Goal: Information Seeking & Learning: Check status

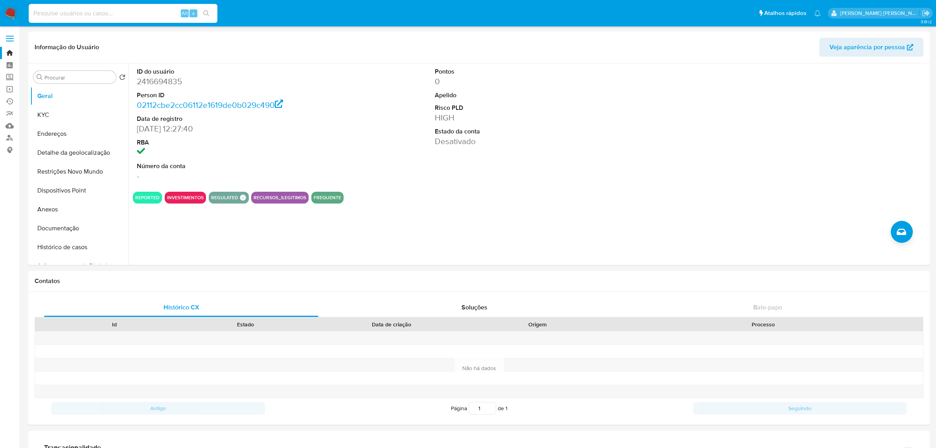
select select "10"
type input "2538683557"
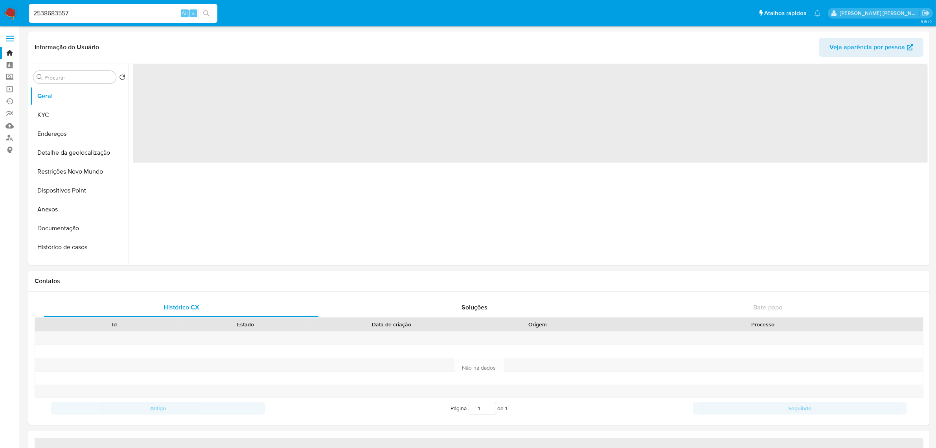
select select "10"
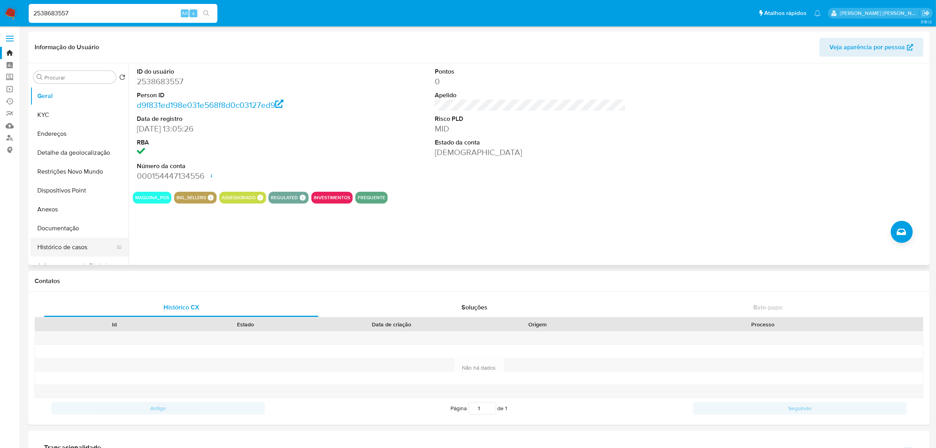
click at [85, 248] on button "Histórico de casos" at bounding box center [76, 247] width 92 height 19
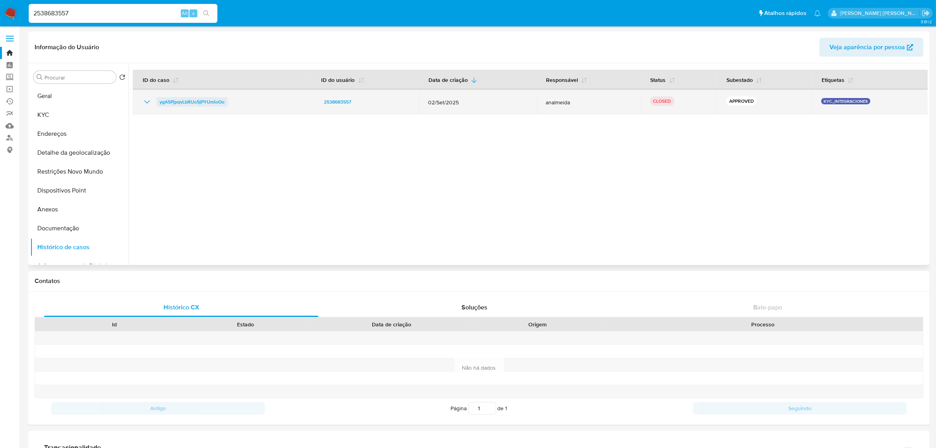
click at [206, 99] on span "ygA5PjpqvLbRUo5jPYUmioOo" at bounding box center [192, 101] width 65 height 9
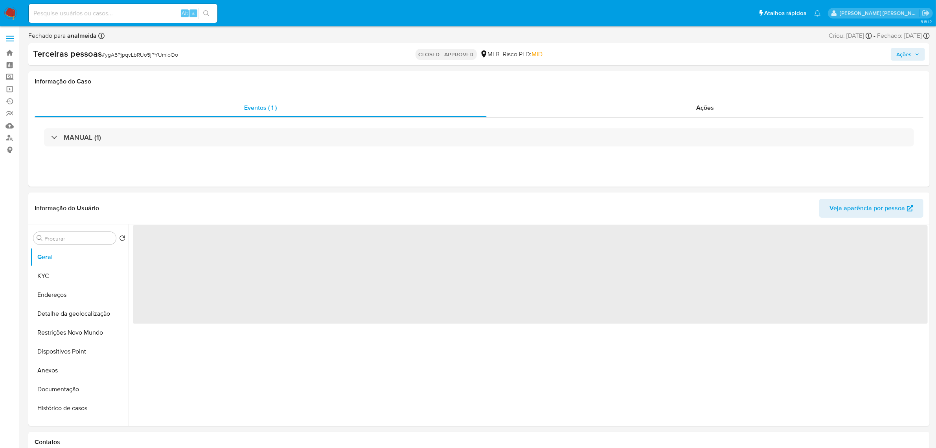
select select "10"
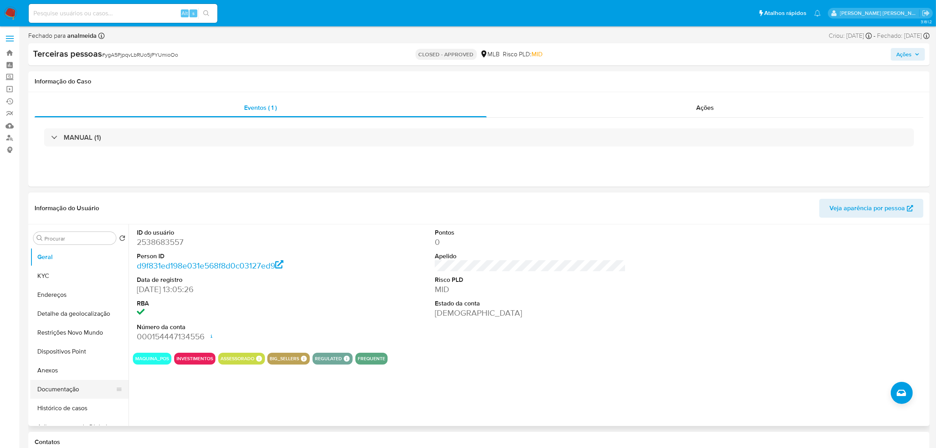
click at [63, 391] on button "Documentação" at bounding box center [76, 389] width 92 height 19
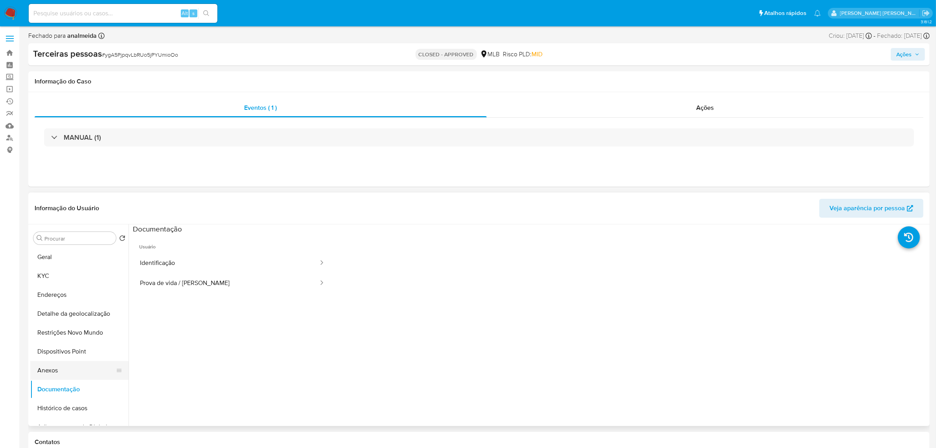
click at [54, 368] on button "Anexos" at bounding box center [76, 370] width 92 height 19
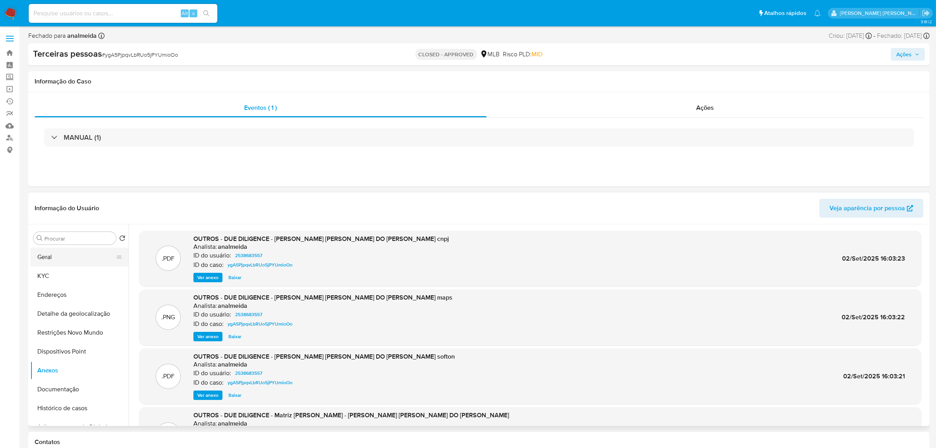
click at [56, 260] on button "Geral" at bounding box center [76, 256] width 92 height 19
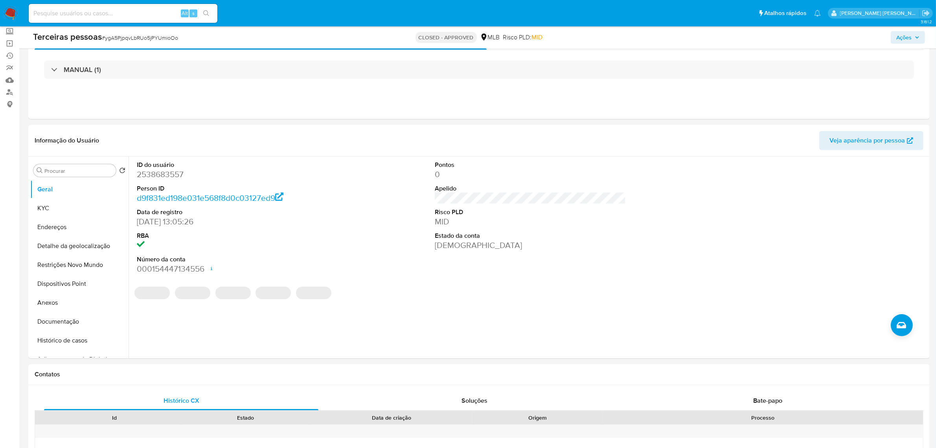
scroll to position [98, 0]
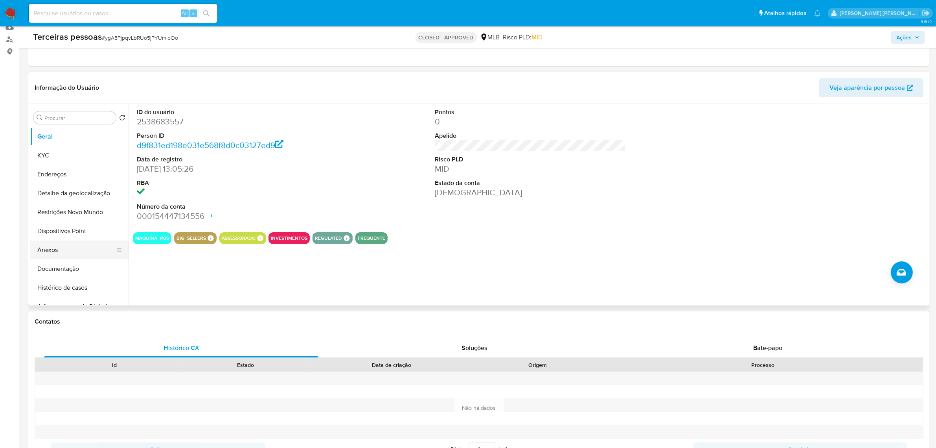
click at [52, 250] on button "Anexos" at bounding box center [76, 249] width 92 height 19
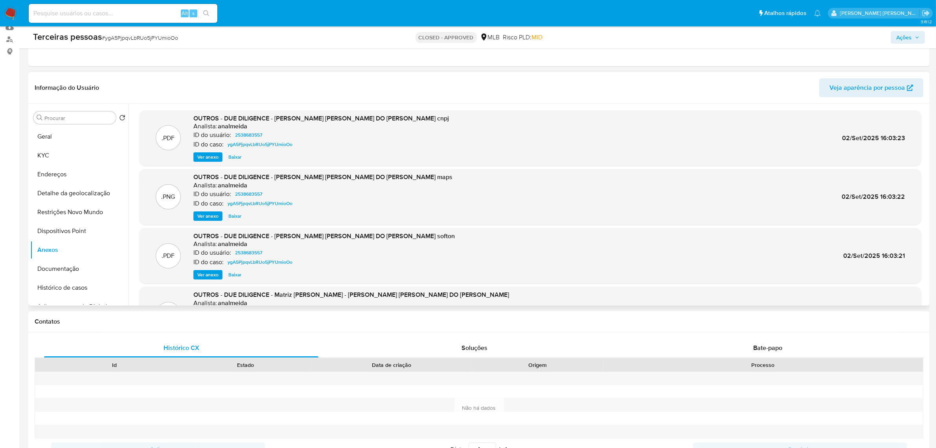
click at [210, 156] on span "Ver anexo" at bounding box center [207, 157] width 21 height 8
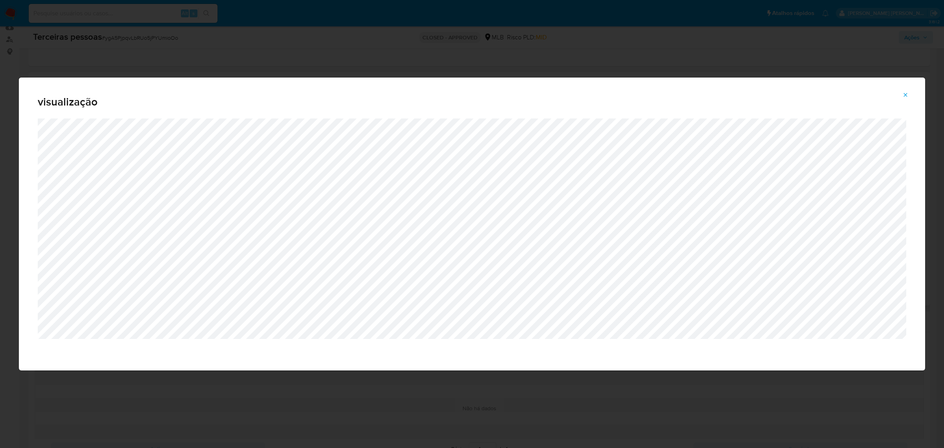
click at [907, 95] on icon "Attachment preview" at bounding box center [905, 95] width 6 height 6
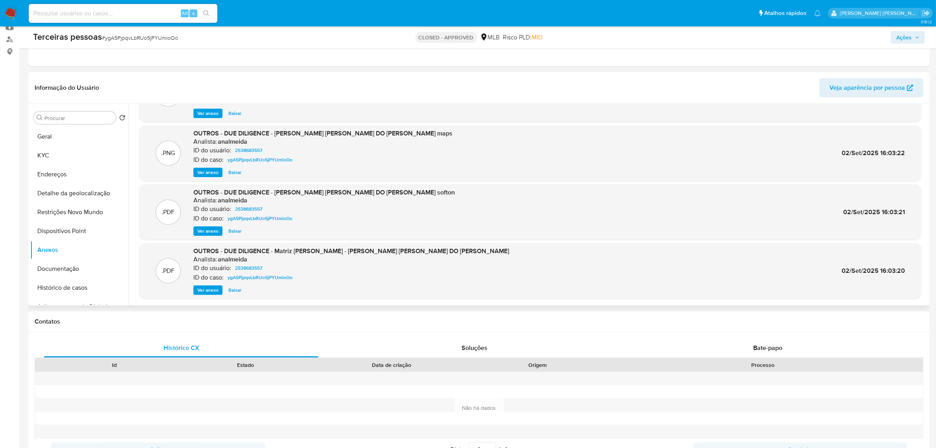
scroll to position [147, 0]
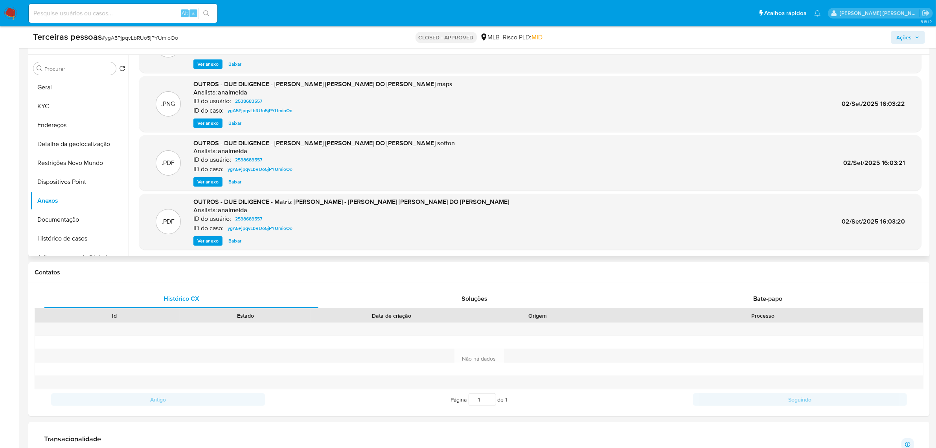
click at [215, 239] on span "Ver anexo" at bounding box center [207, 241] width 21 height 8
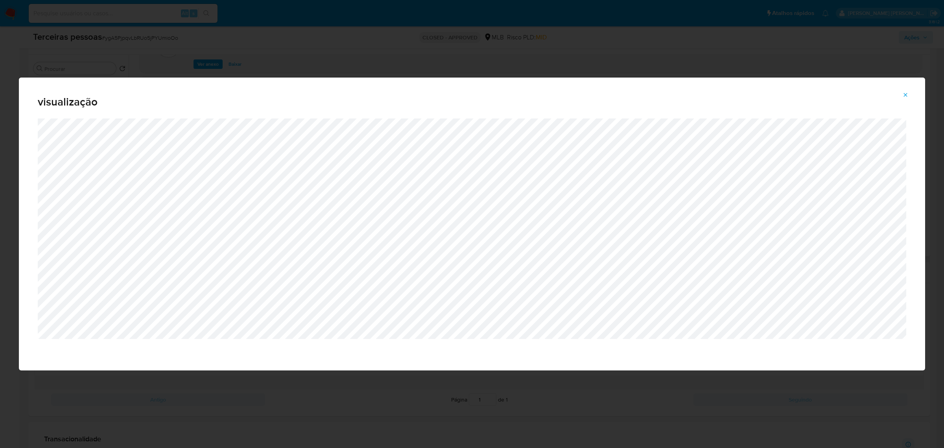
click at [907, 97] on icon "Attachment preview" at bounding box center [905, 95] width 6 height 6
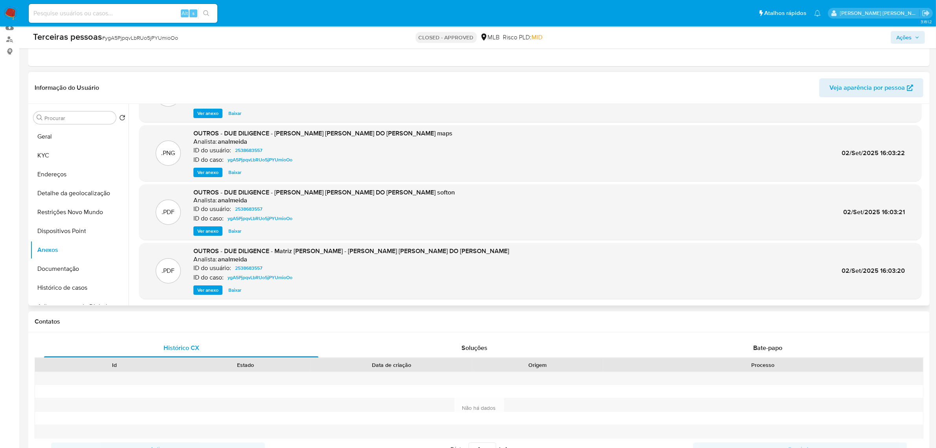
scroll to position [0, 0]
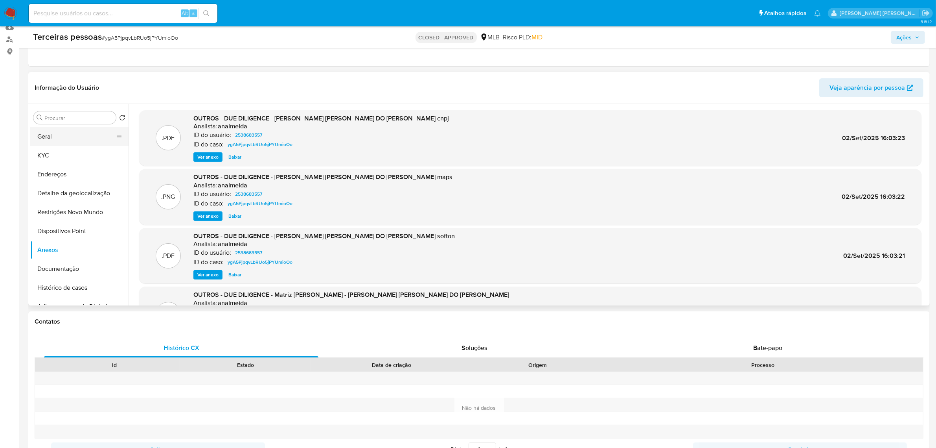
click at [71, 136] on button "Geral" at bounding box center [76, 136] width 92 height 19
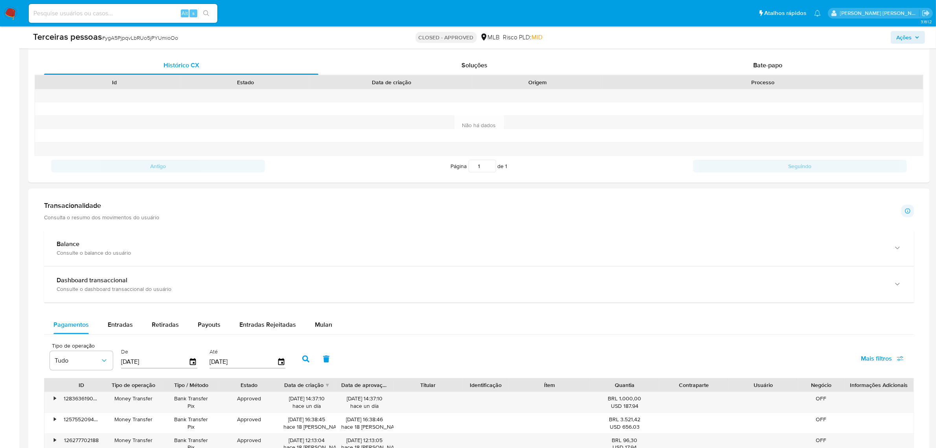
scroll to position [393, 0]
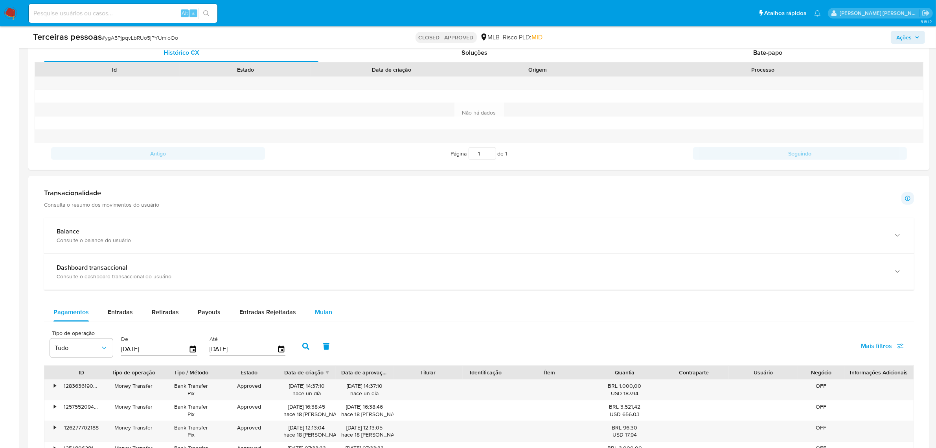
click at [322, 307] on div "Mulan" at bounding box center [323, 311] width 17 height 19
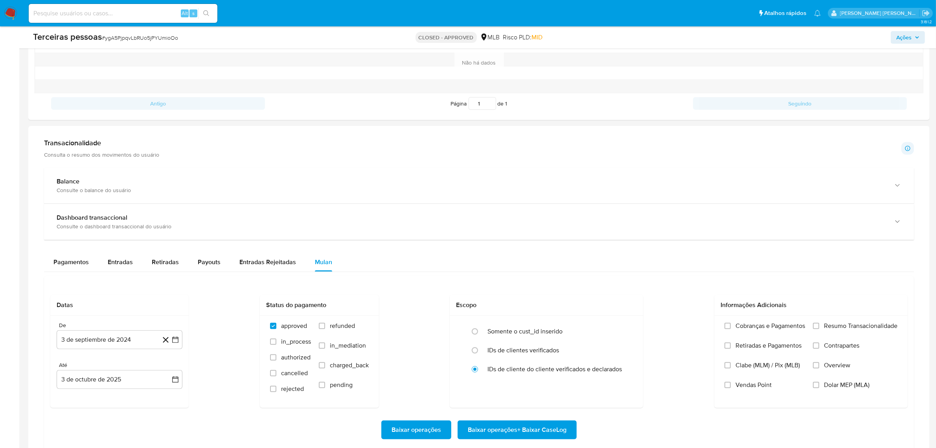
scroll to position [615, 0]
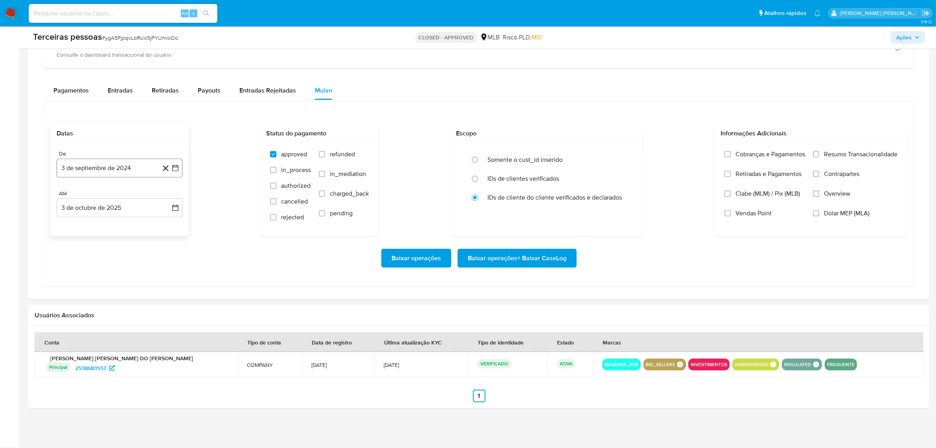
click at [177, 166] on icon "button" at bounding box center [175, 168] width 6 height 6
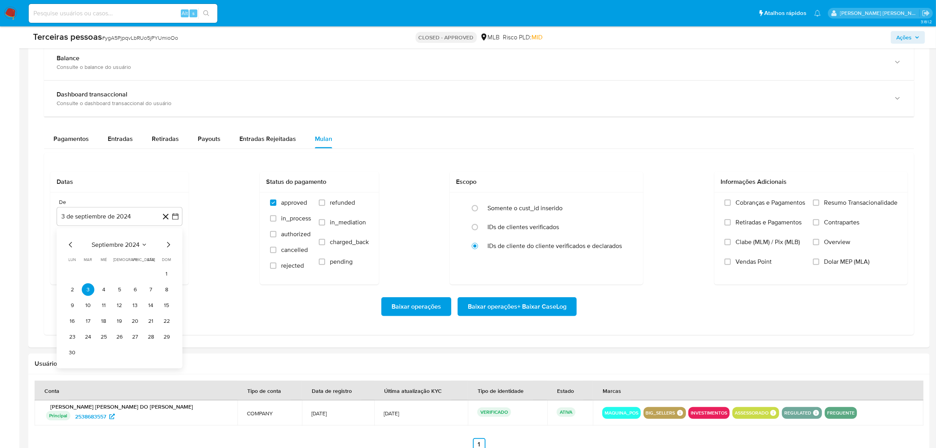
click at [227, 209] on div "Datas De 3 de septiembre de 2024 septiembre 2024 septiembre 2024 lun lunes mar …" at bounding box center [479, 227] width 858 height 113
click at [176, 219] on icon "button" at bounding box center [175, 216] width 8 height 8
click at [71, 247] on icon "Mes anterior" at bounding box center [70, 244] width 9 height 9
click at [115, 275] on button "1" at bounding box center [119, 273] width 13 height 13
click at [177, 254] on icon "button" at bounding box center [175, 256] width 8 height 8
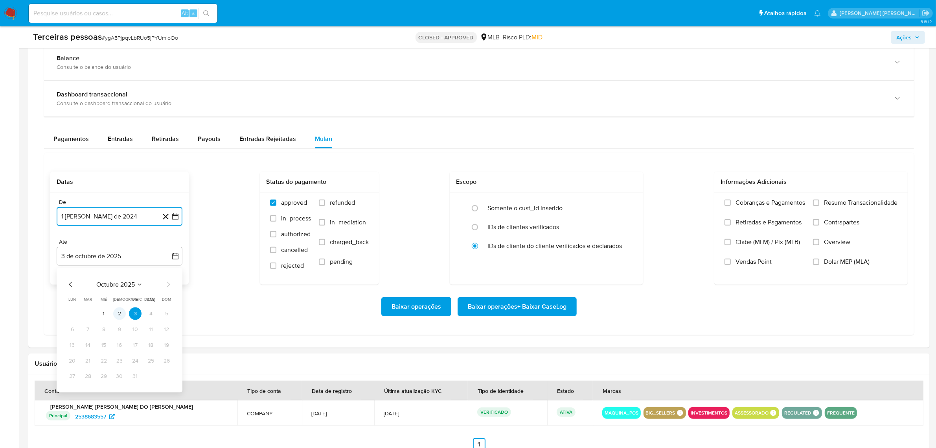
click at [119, 311] on button "2" at bounding box center [119, 313] width 13 height 13
click at [833, 242] on span "Overview" at bounding box center [837, 242] width 26 height 8
click at [820, 242] on input "Overview" at bounding box center [816, 242] width 6 height 6
click at [842, 221] on span "Contrapartes" at bounding box center [841, 222] width 35 height 8
click at [820, 221] on input "Contrapartes" at bounding box center [816, 222] width 6 height 6
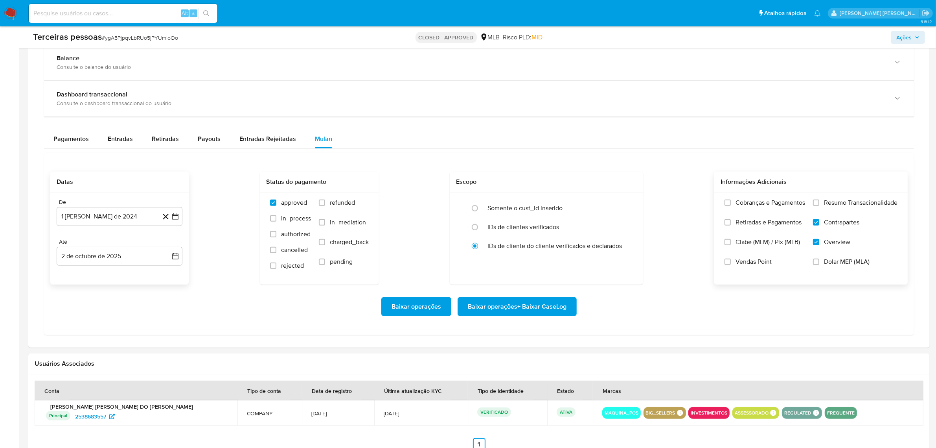
click at [842, 203] on span "Resumo Transacionalidade" at bounding box center [861, 203] width 74 height 8
click at [820, 203] on input "Resumo Transacionalidade" at bounding box center [816, 202] width 6 height 6
click at [488, 309] on span "Baixar operações + Baixar CaseLog" at bounding box center [517, 306] width 99 height 17
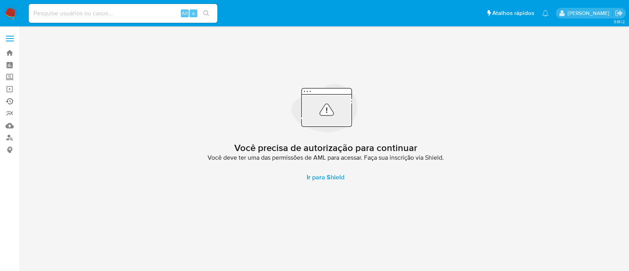
click at [8, 100] on link "Ejecuções automáticas" at bounding box center [47, 101] width 94 height 12
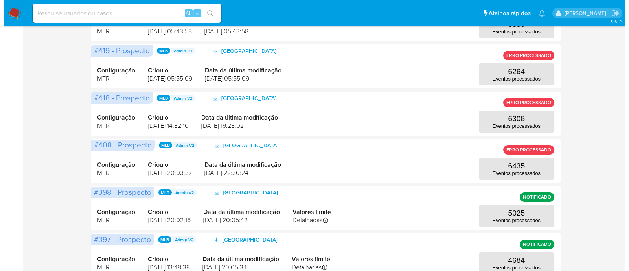
scroll to position [246, 0]
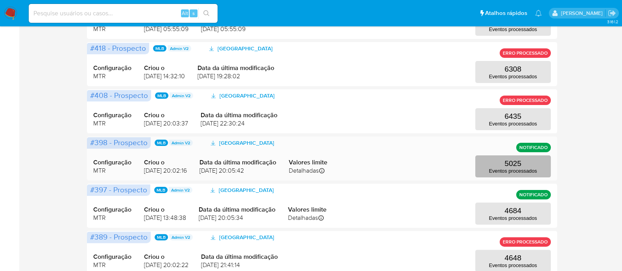
click at [489, 166] on button "5025 Eventos processados" at bounding box center [513, 166] width 76 height 22
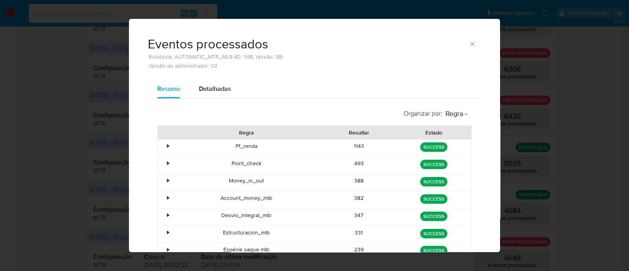
scroll to position [49, 0]
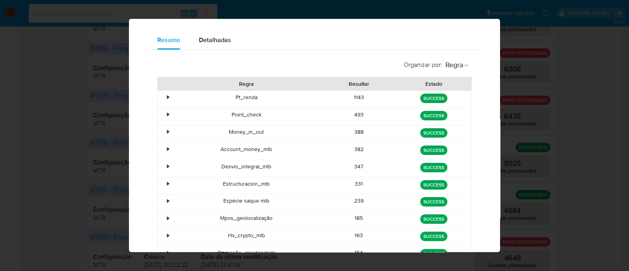
click at [161, 97] on div "•" at bounding box center [165, 99] width 14 height 17
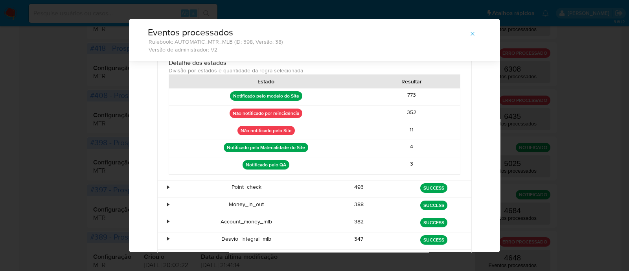
scroll to position [93, 0]
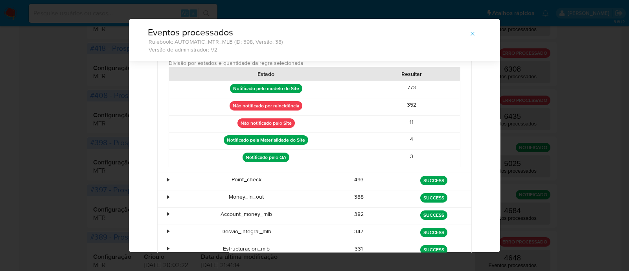
click at [167, 176] on div "•" at bounding box center [168, 179] width 2 height 7
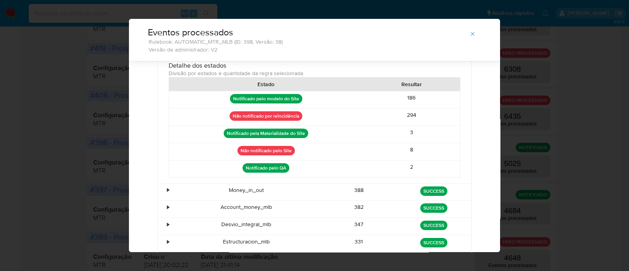
scroll to position [277, 0]
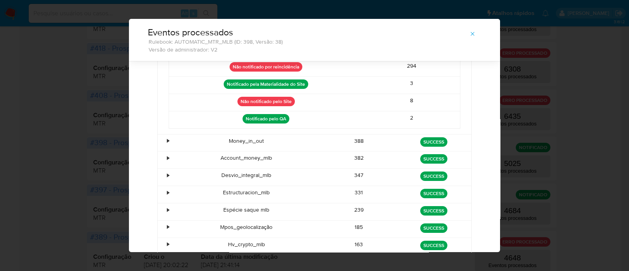
click at [162, 140] on div "•" at bounding box center [165, 143] width 14 height 17
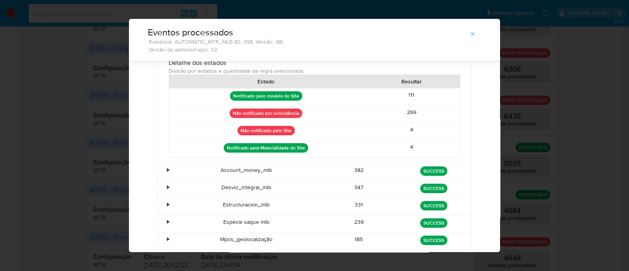
scroll to position [424, 0]
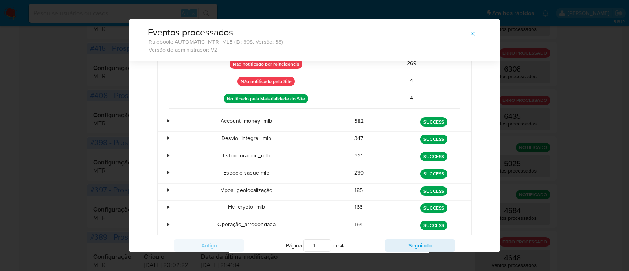
click at [159, 115] on div "•" at bounding box center [165, 122] width 14 height 17
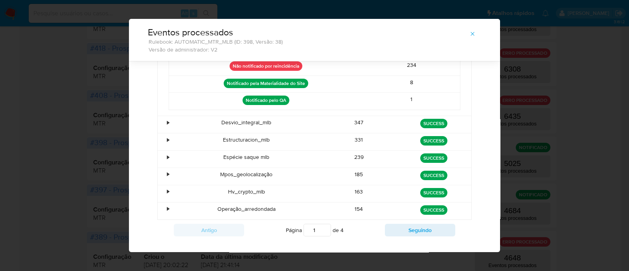
scroll to position [572, 0]
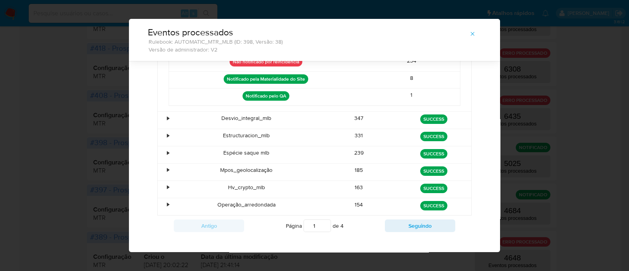
click at [167, 114] on div "•" at bounding box center [168, 117] width 2 height 7
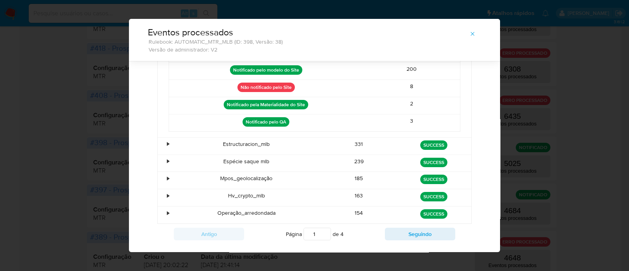
scroll to position [702, 0]
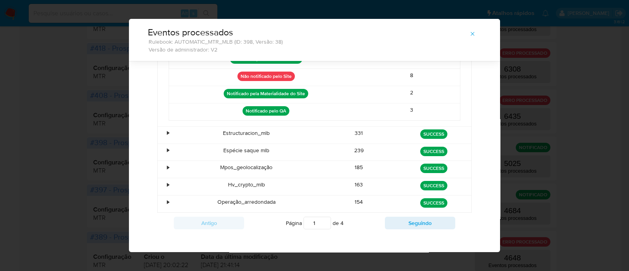
click at [162, 129] on div "•" at bounding box center [165, 135] width 14 height 17
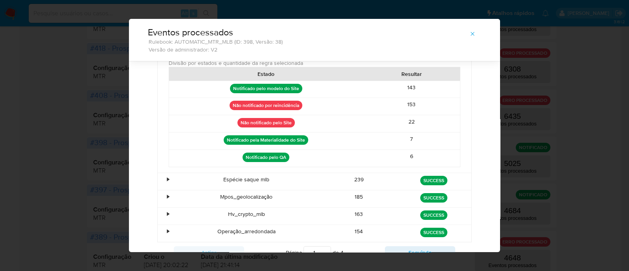
scroll to position [829, 0]
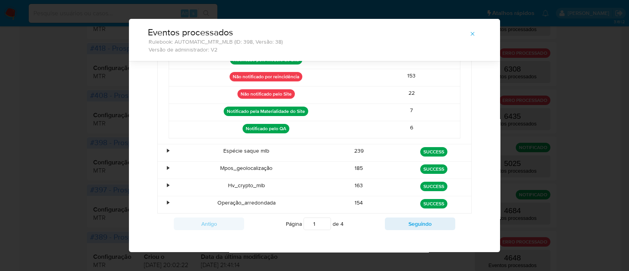
click at [167, 147] on div "•" at bounding box center [168, 150] width 2 height 7
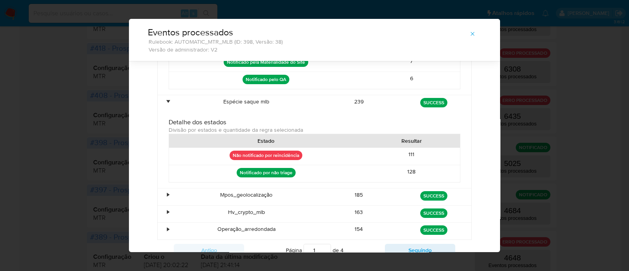
scroll to position [905, 0]
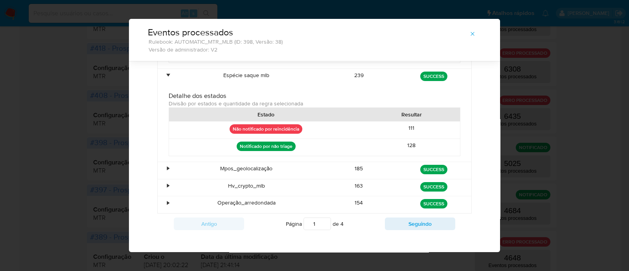
click at [162, 162] on div "•" at bounding box center [165, 170] width 14 height 17
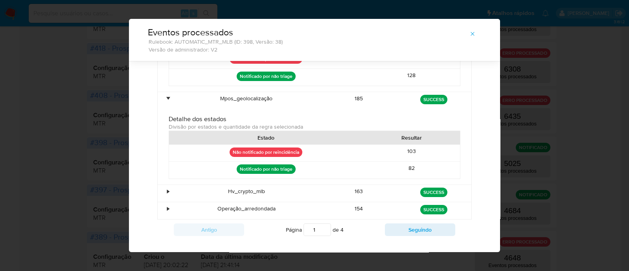
scroll to position [980, 0]
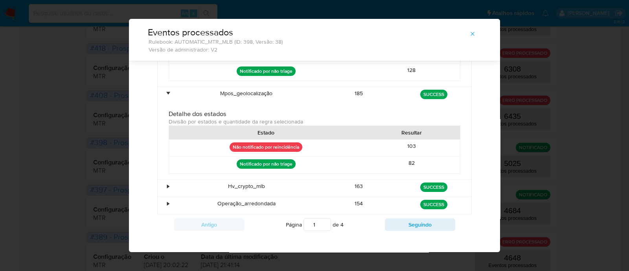
click at [162, 180] on div "•" at bounding box center [165, 188] width 14 height 17
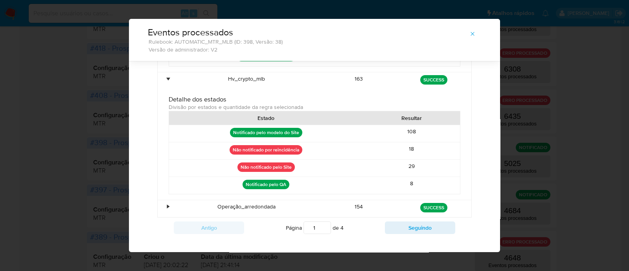
scroll to position [1089, 0]
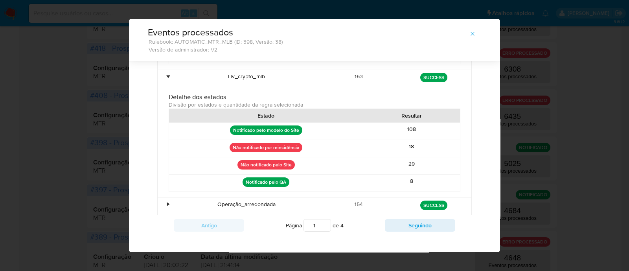
click at [167, 201] on div "•" at bounding box center [168, 204] width 2 height 7
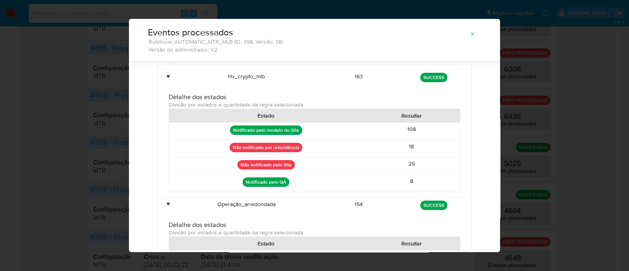
scroll to position [1165, 0]
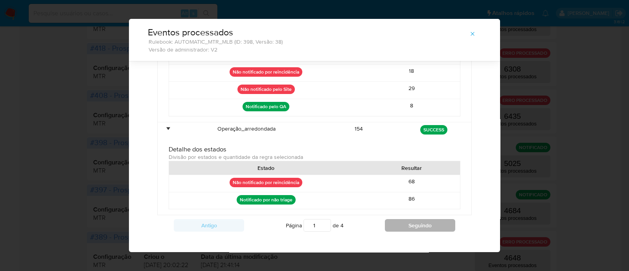
click at [425, 219] on button "Seguindo" at bounding box center [420, 225] width 70 height 13
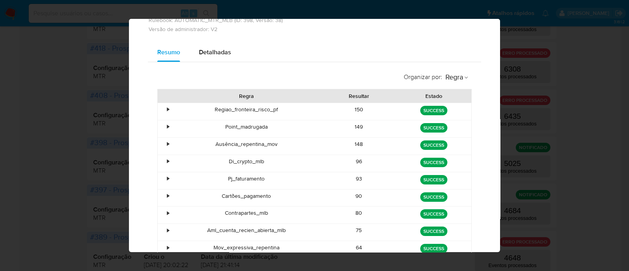
scroll to position [49, 0]
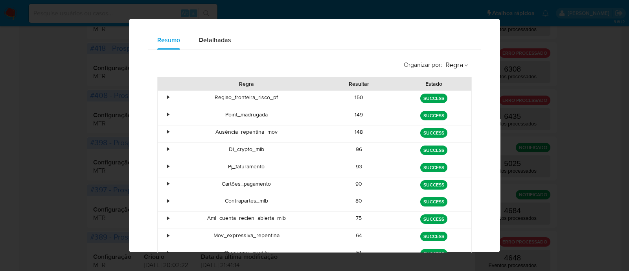
click at [167, 94] on div "•" at bounding box center [168, 97] width 2 height 7
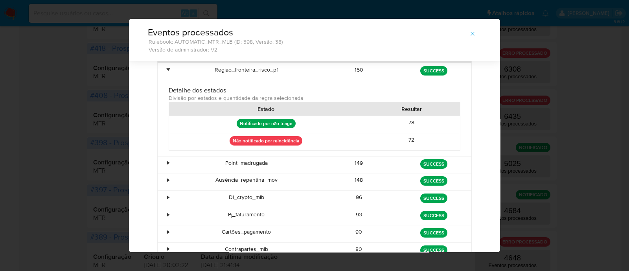
scroll to position [80, 0]
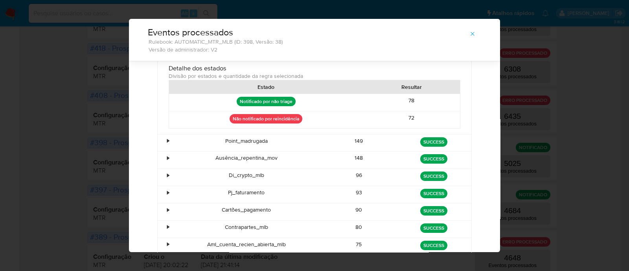
click at [167, 144] on div "•" at bounding box center [168, 140] width 2 height 7
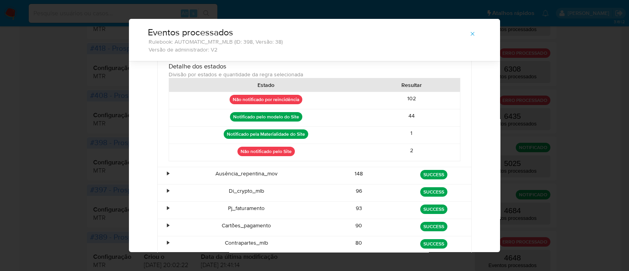
scroll to position [228, 0]
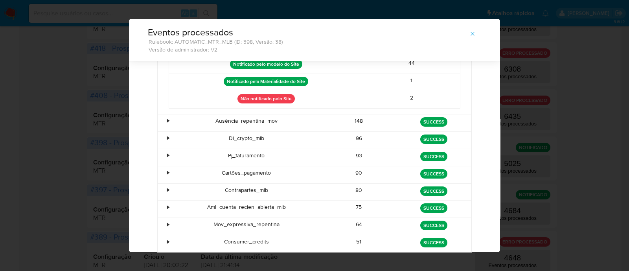
click at [161, 121] on div "•" at bounding box center [165, 122] width 14 height 17
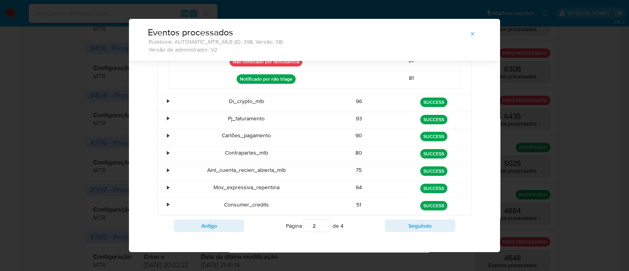
scroll to position [346, 0]
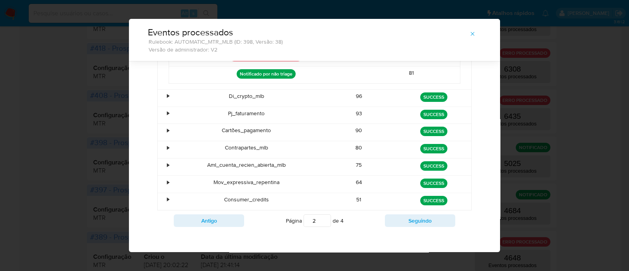
click at [161, 94] on div "•" at bounding box center [165, 98] width 14 height 17
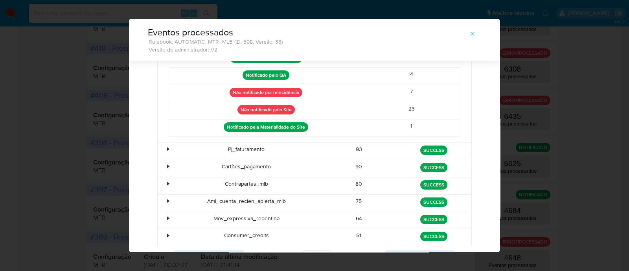
scroll to position [444, 0]
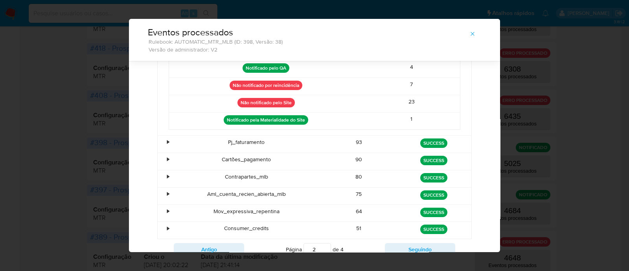
click at [159, 139] on div "•" at bounding box center [165, 144] width 14 height 17
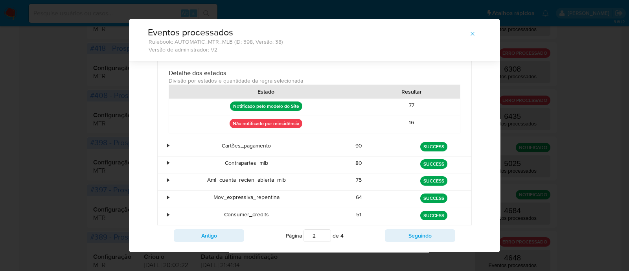
scroll to position [548, 0]
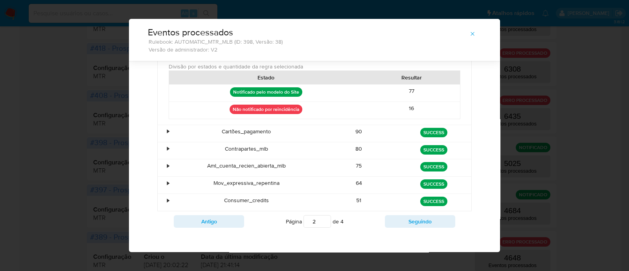
click at [167, 128] on div "•" at bounding box center [168, 131] width 2 height 7
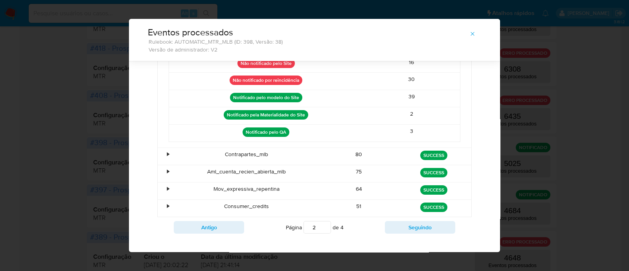
scroll to position [675, 0]
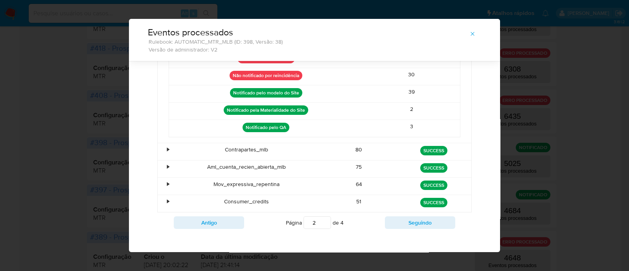
click at [162, 144] on div "•" at bounding box center [165, 151] width 14 height 17
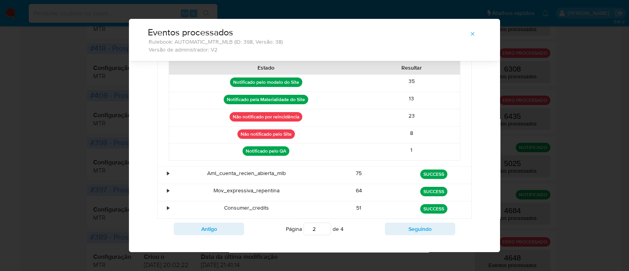
scroll to position [802, 0]
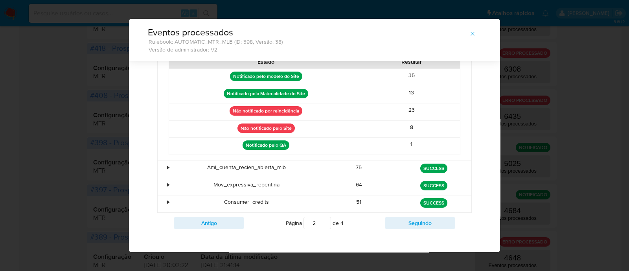
click at [167, 164] on div "•" at bounding box center [168, 167] width 2 height 7
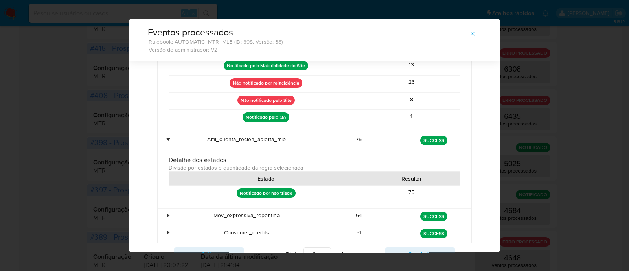
scroll to position [860, 0]
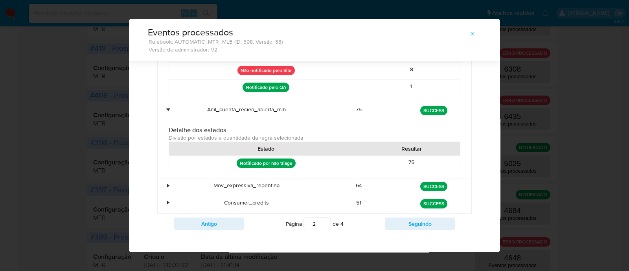
click at [161, 179] on div "•" at bounding box center [165, 187] width 14 height 17
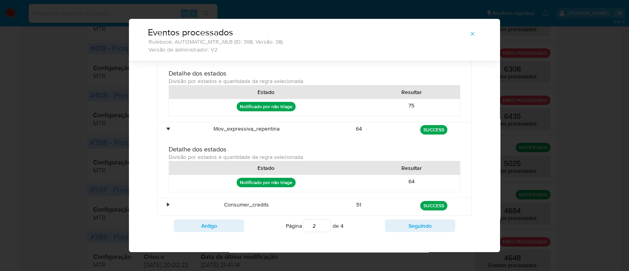
scroll to position [918, 0]
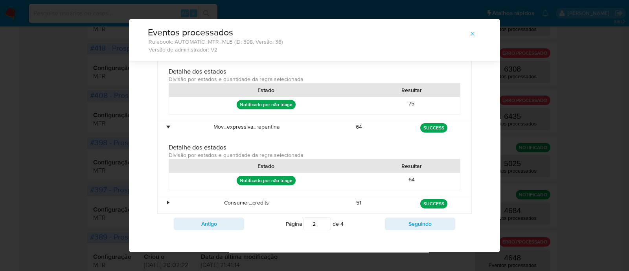
click at [159, 196] on div "•" at bounding box center [165, 204] width 14 height 17
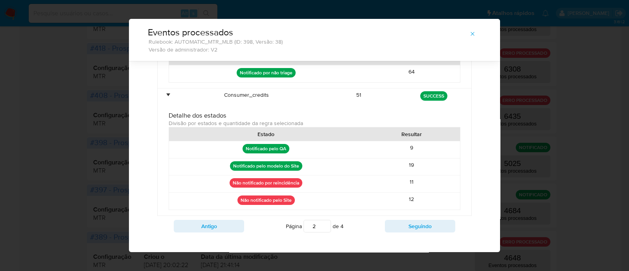
scroll to position [1028, 0]
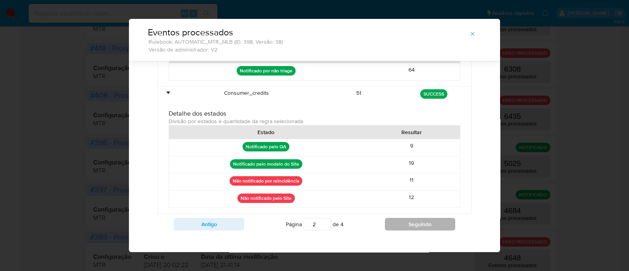
click at [416, 218] on button "Seguindo" at bounding box center [420, 224] width 70 height 13
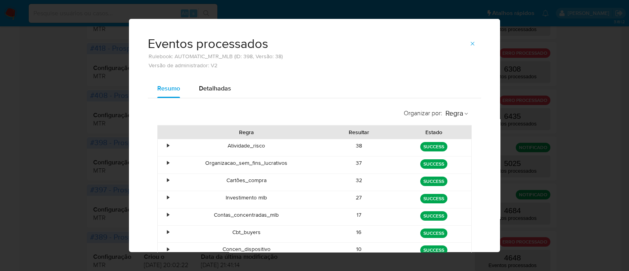
scroll to position [0, 0]
click at [167, 147] on div "•" at bounding box center [168, 145] width 2 height 7
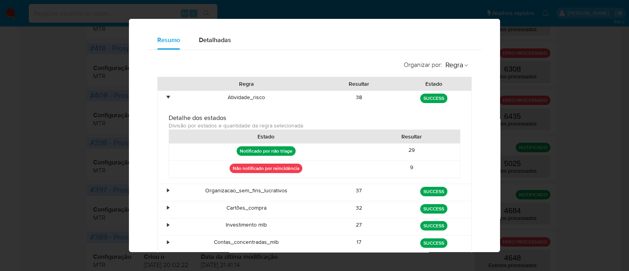
scroll to position [80, 0]
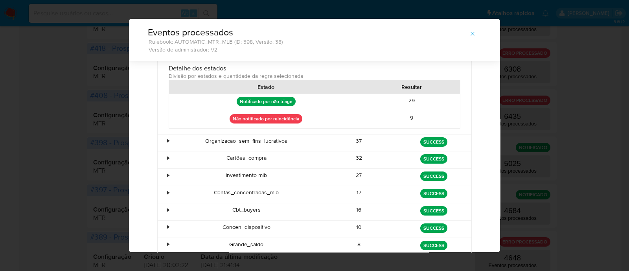
click at [167, 142] on div "•" at bounding box center [168, 140] width 2 height 7
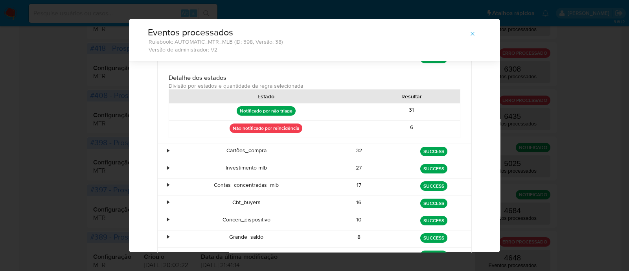
scroll to position [179, 0]
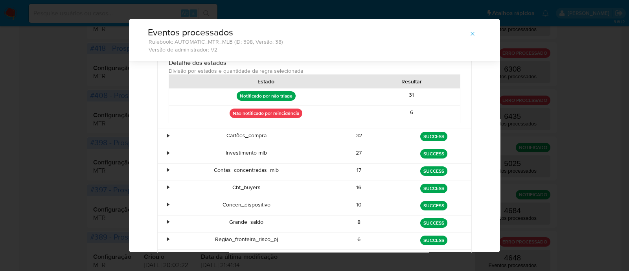
click at [158, 134] on div "•" at bounding box center [165, 137] width 14 height 17
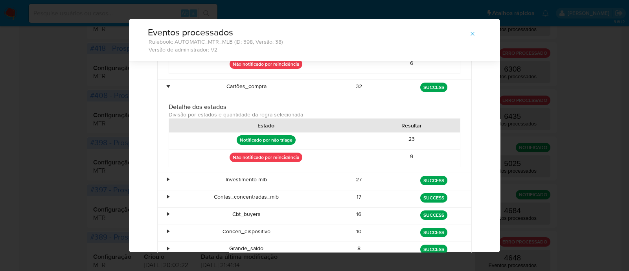
scroll to position [277, 0]
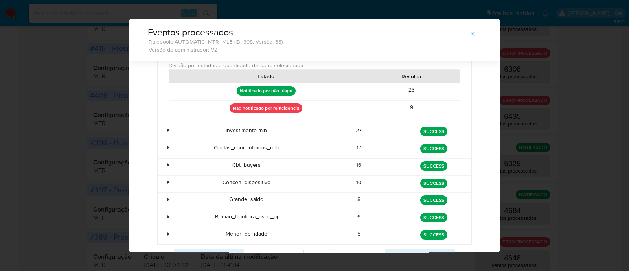
click at [165, 129] on div "•" at bounding box center [165, 132] width 14 height 17
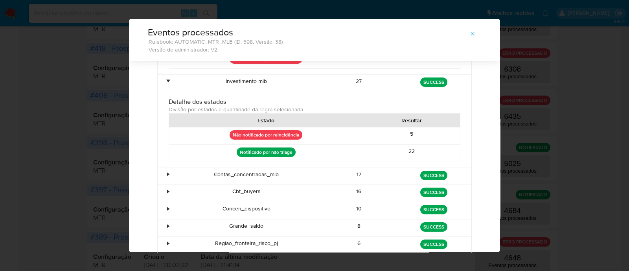
scroll to position [387, 0]
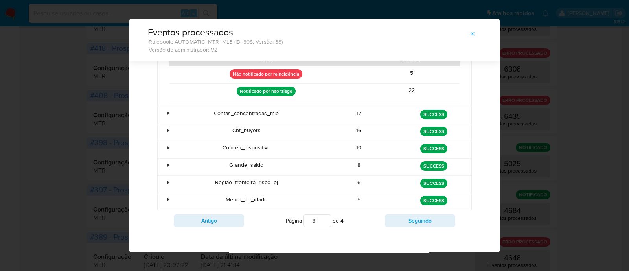
click at [167, 112] on div "•" at bounding box center [168, 113] width 2 height 7
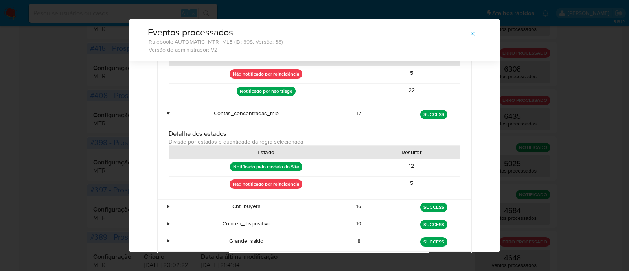
scroll to position [463, 0]
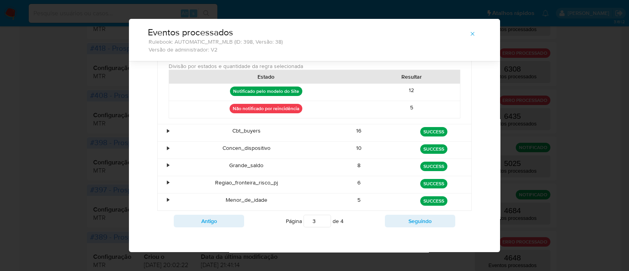
click at [167, 127] on div "•" at bounding box center [168, 130] width 2 height 7
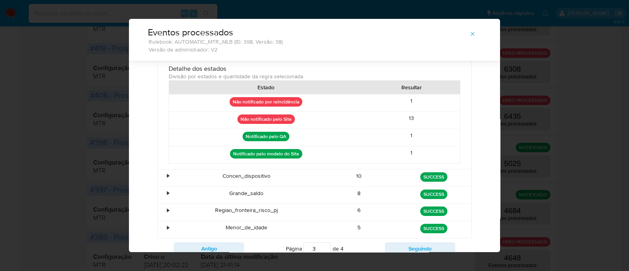
scroll to position [572, 0]
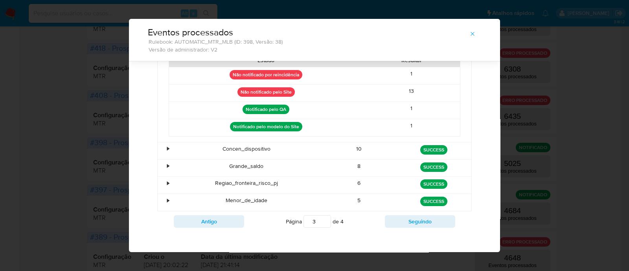
click at [161, 147] on div "•" at bounding box center [165, 150] width 14 height 17
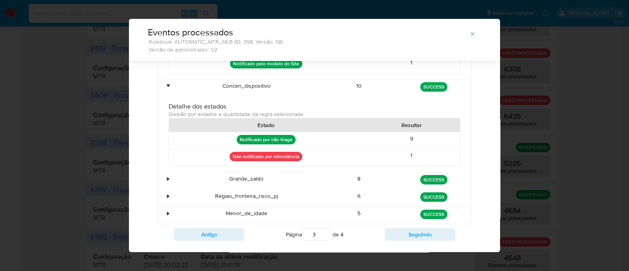
scroll to position [647, 0]
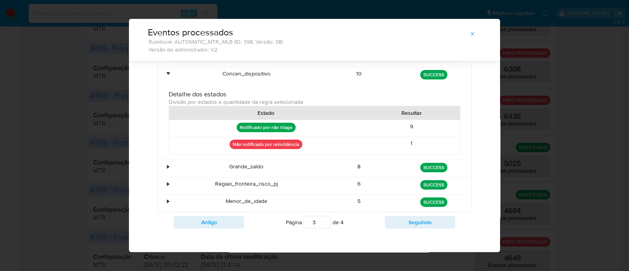
click at [167, 163] on div "•" at bounding box center [168, 166] width 2 height 7
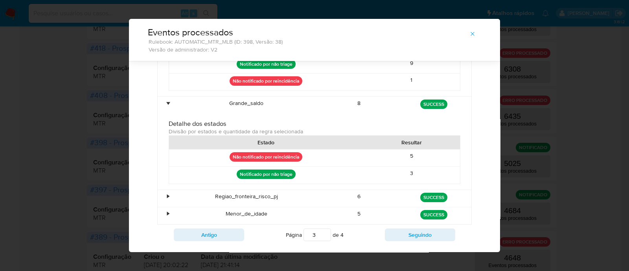
scroll to position [723, 0]
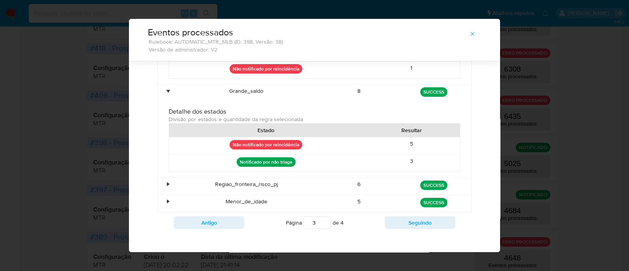
click at [167, 181] on div "•" at bounding box center [168, 184] width 2 height 7
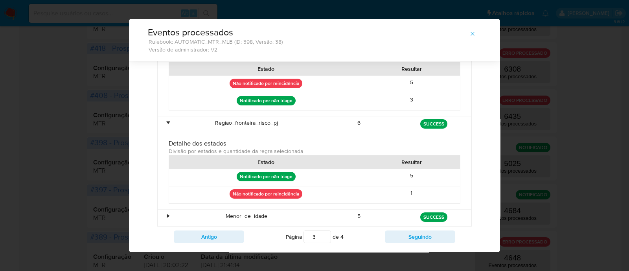
scroll to position [798, 0]
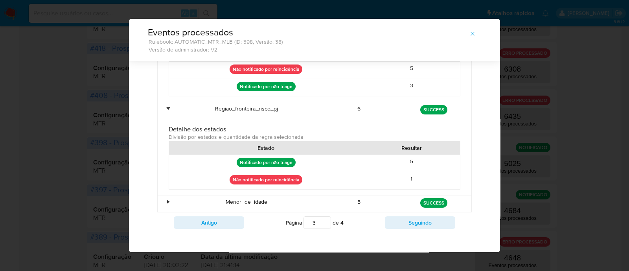
click at [160, 198] on div "•" at bounding box center [165, 203] width 14 height 17
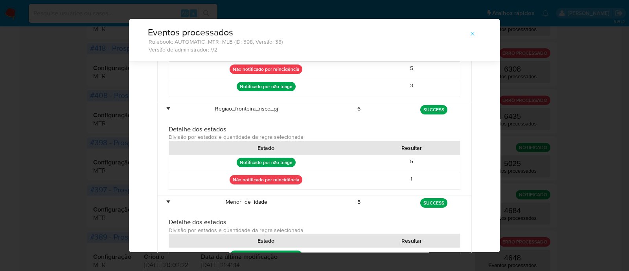
scroll to position [857, 0]
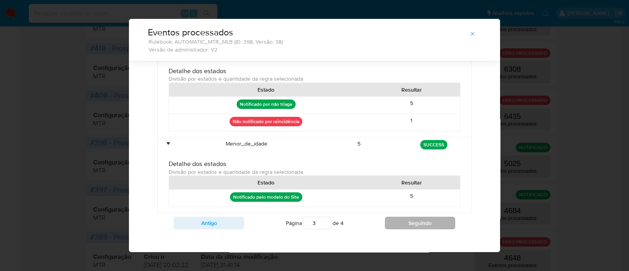
click at [405, 221] on button "Seguindo" at bounding box center [420, 223] width 70 height 13
type input "4"
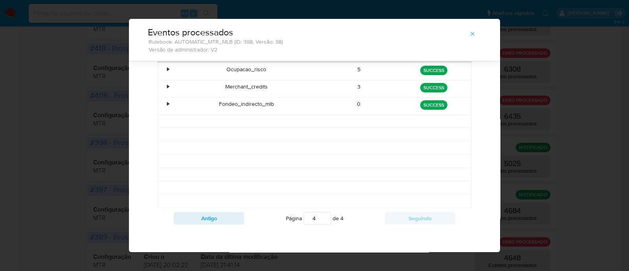
scroll to position [0, 0]
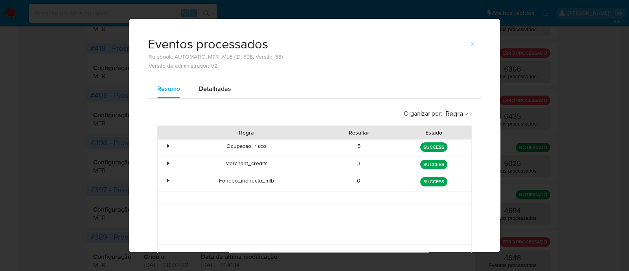
click at [167, 144] on div "•" at bounding box center [168, 145] width 2 height 7
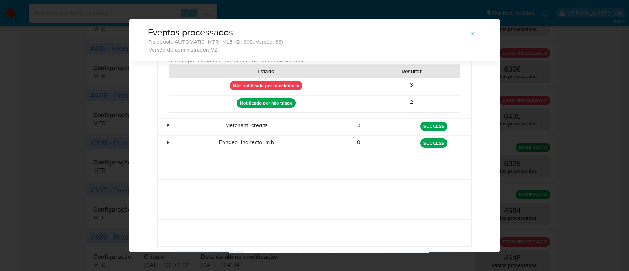
scroll to position [129, 0]
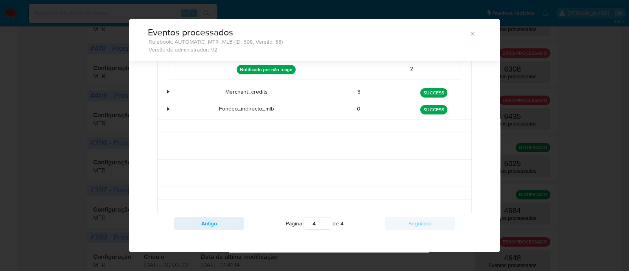
click at [161, 87] on div "•" at bounding box center [165, 93] width 14 height 17
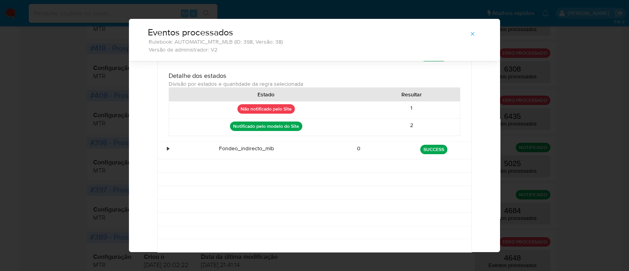
scroll to position [179, 0]
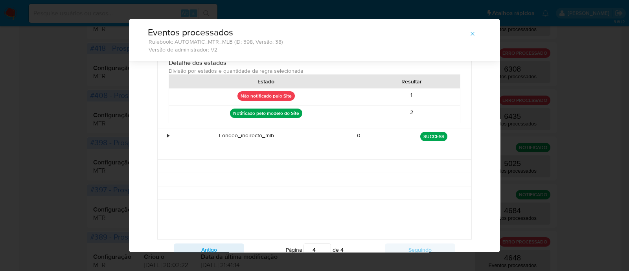
click at [167, 135] on div "•" at bounding box center [168, 135] width 2 height 7
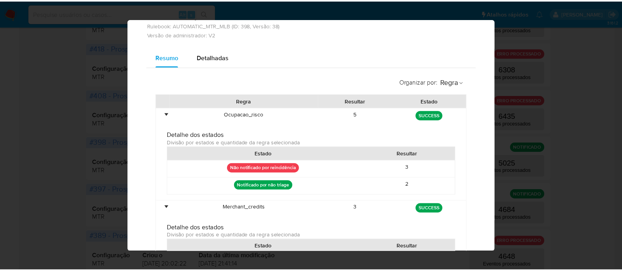
scroll to position [0, 0]
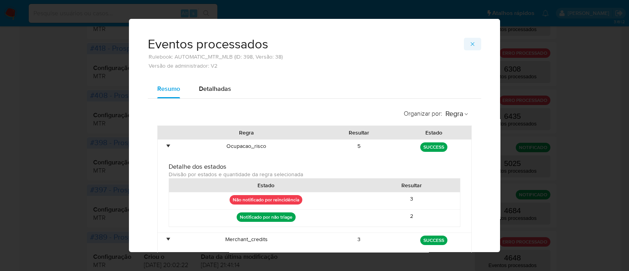
click at [472, 46] on button "button" at bounding box center [472, 44] width 17 height 13
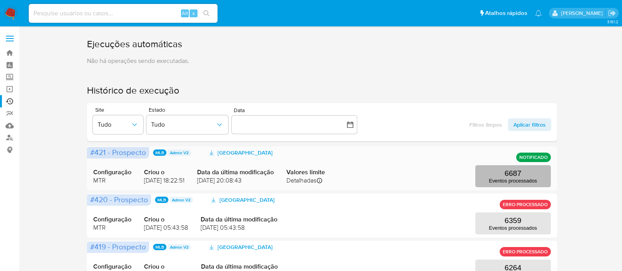
click at [516, 181] on p "Eventos processados" at bounding box center [513, 181] width 48 height 6
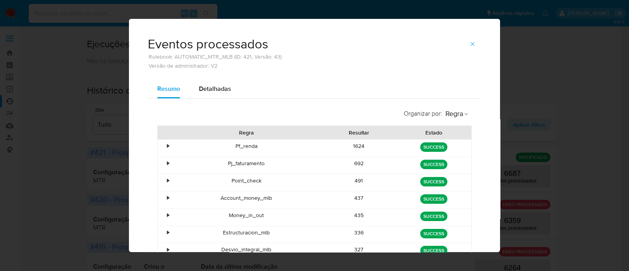
scroll to position [49, 0]
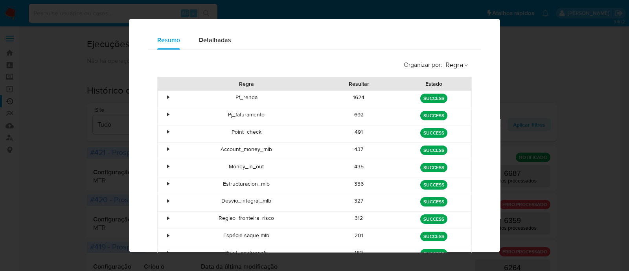
click at [162, 97] on div "•" at bounding box center [165, 99] width 14 height 17
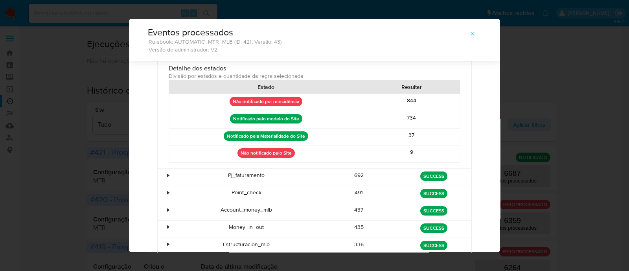
scroll to position [129, 0]
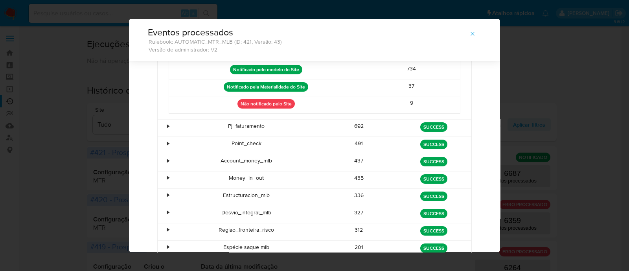
click at [161, 131] on div "•" at bounding box center [165, 128] width 14 height 17
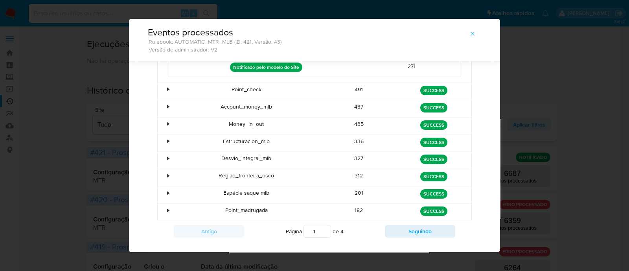
scroll to position [277, 0]
click at [162, 83] on div "•" at bounding box center [165, 91] width 14 height 17
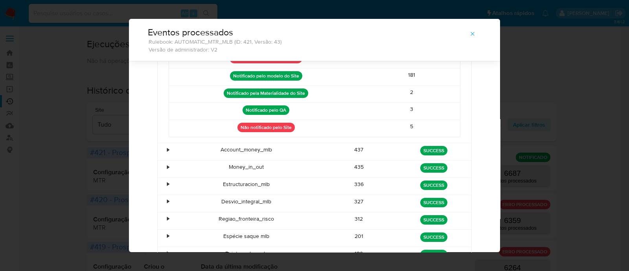
scroll to position [375, 0]
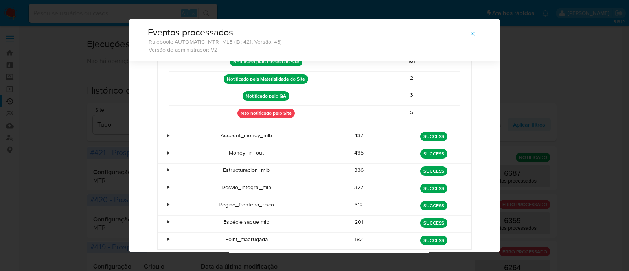
click at [165, 133] on div "•" at bounding box center [165, 137] width 14 height 17
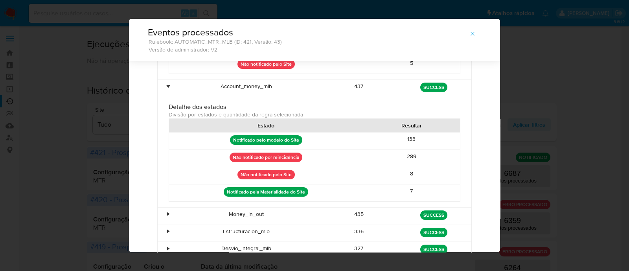
scroll to position [523, 0]
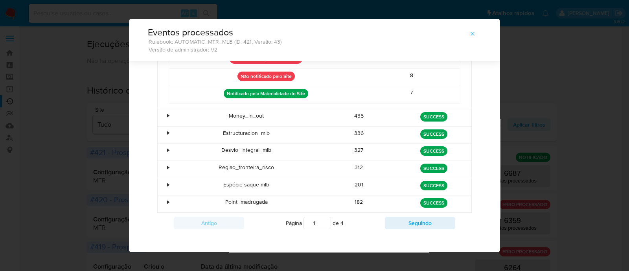
click at [167, 114] on div "•" at bounding box center [168, 115] width 2 height 7
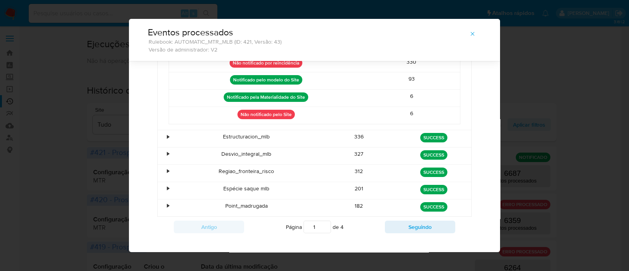
scroll to position [634, 0]
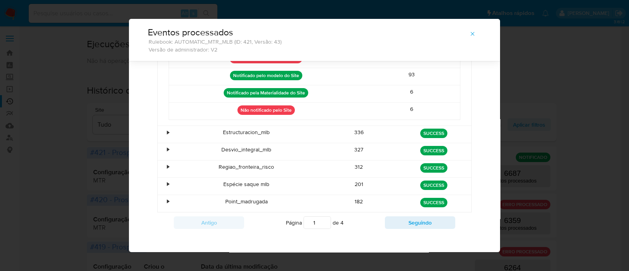
click at [165, 126] on div "•" at bounding box center [165, 134] width 14 height 17
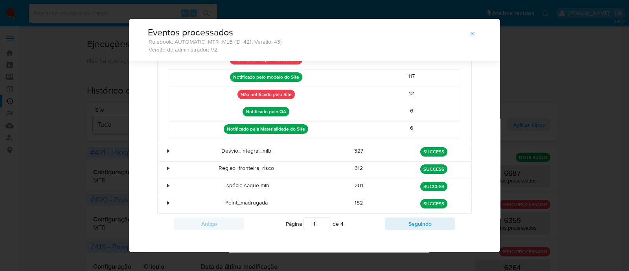
scroll to position [761, 0]
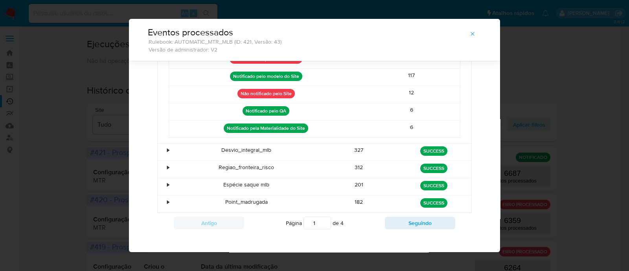
click at [162, 144] on div "•" at bounding box center [165, 152] width 14 height 17
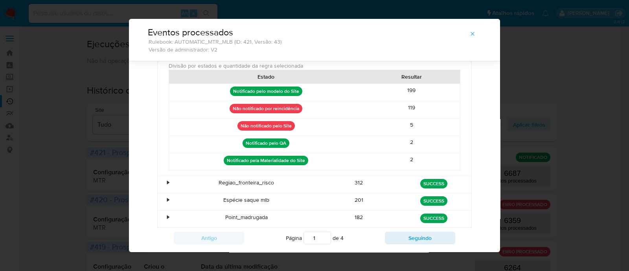
scroll to position [887, 0]
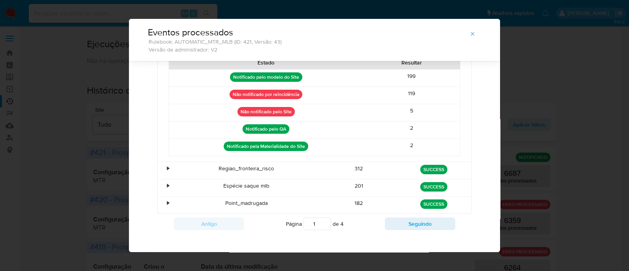
click at [167, 165] on div "•" at bounding box center [168, 168] width 2 height 7
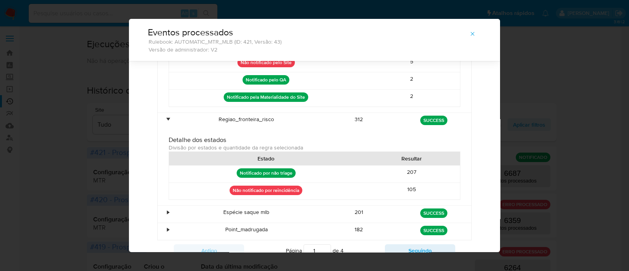
scroll to position [963, 0]
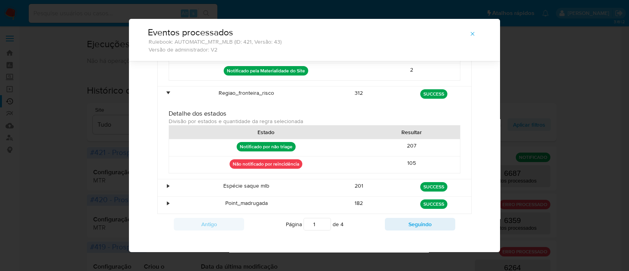
click at [161, 179] on div "•" at bounding box center [165, 187] width 14 height 17
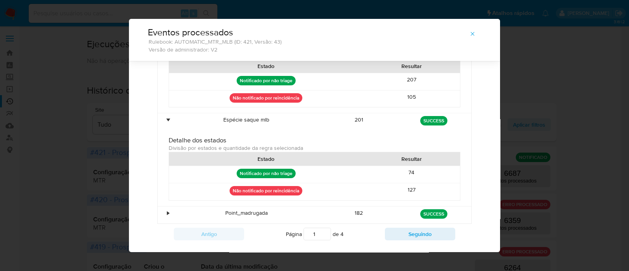
scroll to position [1038, 0]
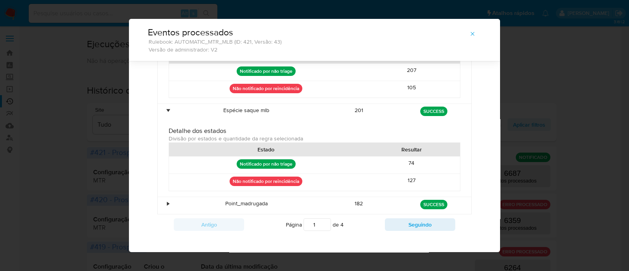
click at [167, 200] on div "•" at bounding box center [168, 203] width 2 height 7
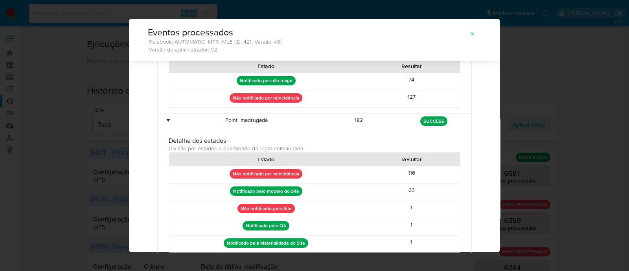
scroll to position [1165, 0]
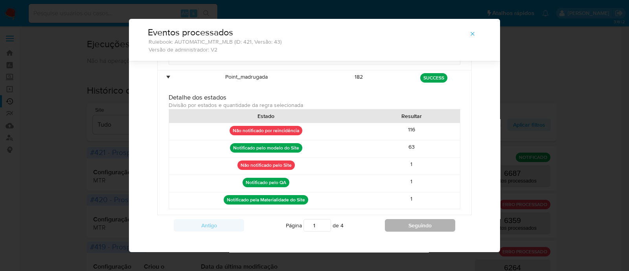
click at [429, 219] on button "Seguindo" at bounding box center [420, 225] width 70 height 13
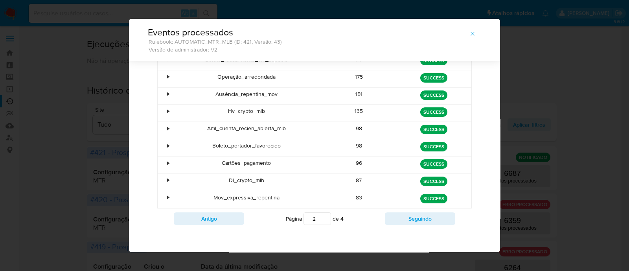
scroll to position [0, 0]
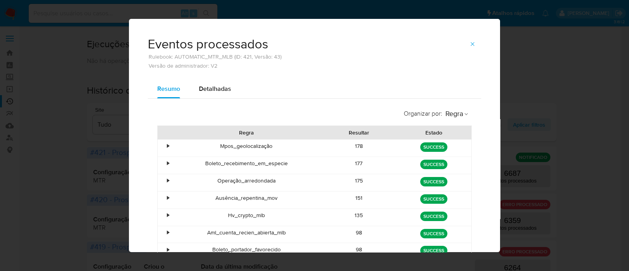
click at [167, 144] on div "•" at bounding box center [168, 145] width 2 height 7
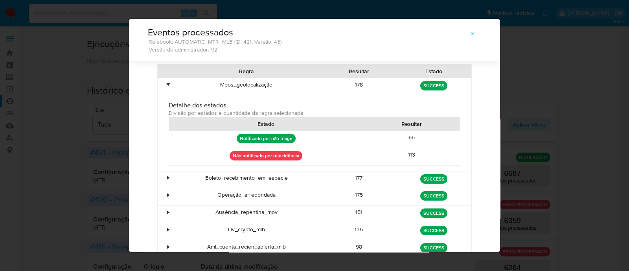
scroll to position [111, 0]
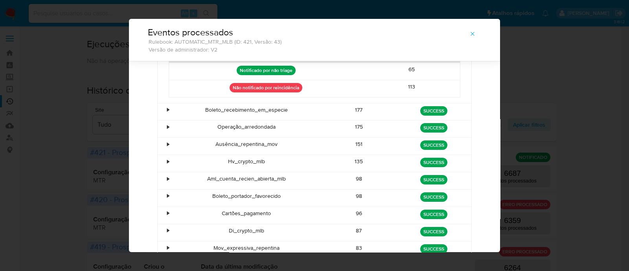
click at [161, 111] on div "•" at bounding box center [165, 111] width 14 height 17
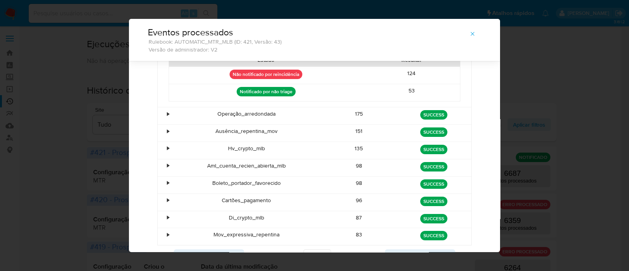
scroll to position [210, 0]
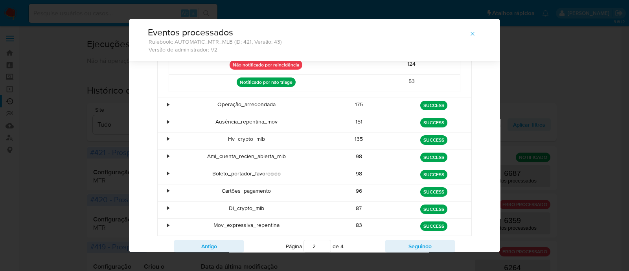
click at [167, 102] on div "•" at bounding box center [168, 104] width 2 height 7
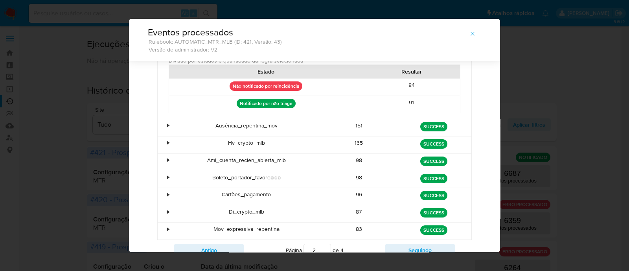
scroll to position [308, 0]
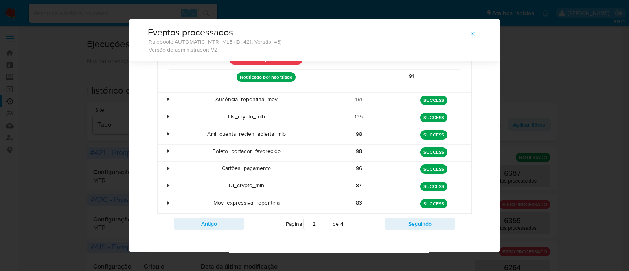
click at [161, 96] on div "•" at bounding box center [165, 101] width 14 height 17
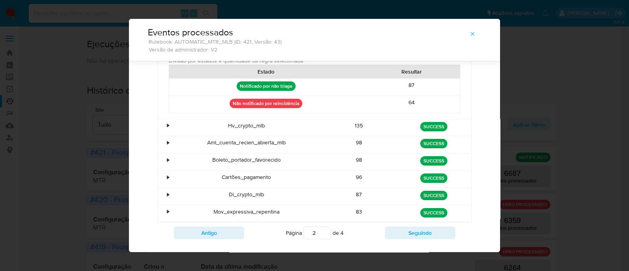
scroll to position [387, 0]
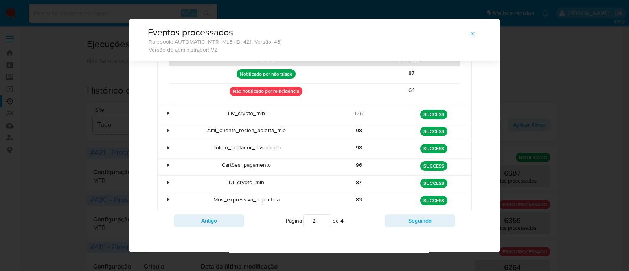
click at [166, 113] on div "•" at bounding box center [165, 115] width 14 height 17
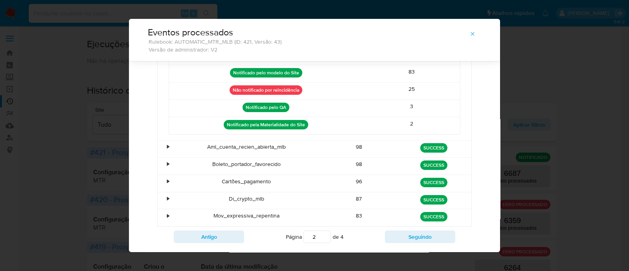
scroll to position [512, 0]
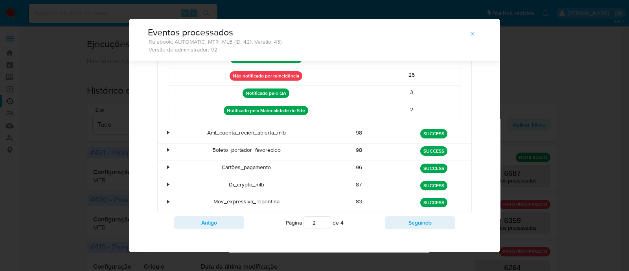
click at [167, 131] on div "•" at bounding box center [168, 132] width 2 height 7
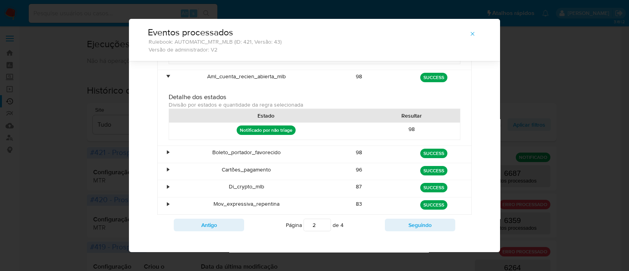
scroll to position [572, 0]
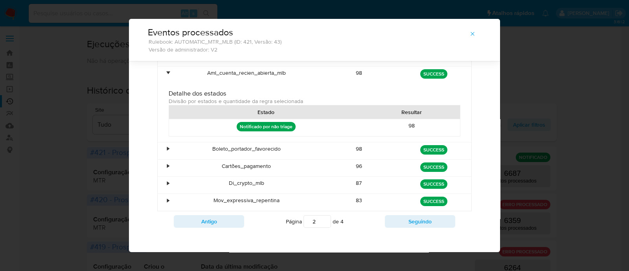
click at [167, 145] on div "•" at bounding box center [168, 148] width 2 height 7
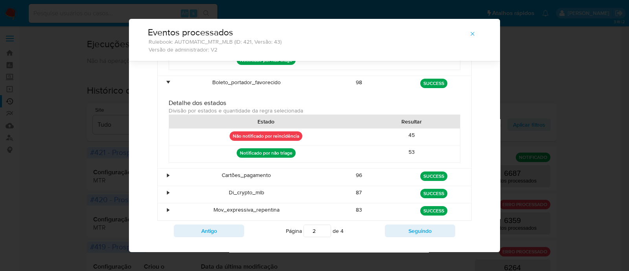
scroll to position [647, 0]
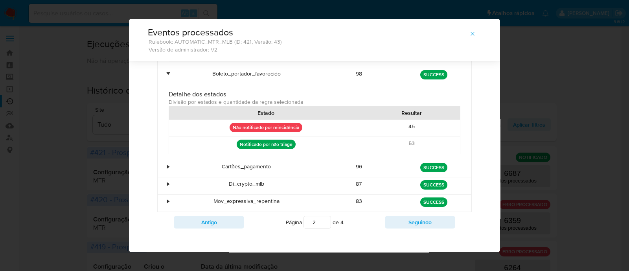
click at [167, 163] on div "•" at bounding box center [168, 166] width 2 height 7
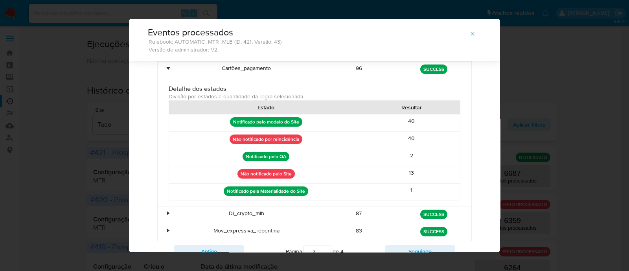
scroll to position [774, 0]
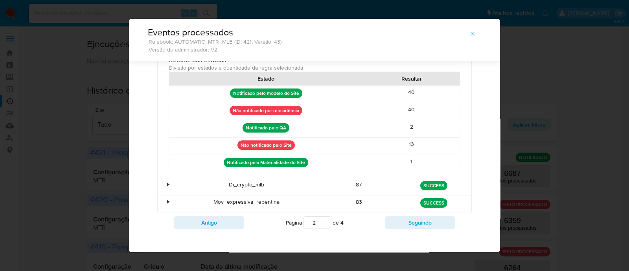
click at [158, 178] on div "•" at bounding box center [165, 186] width 14 height 17
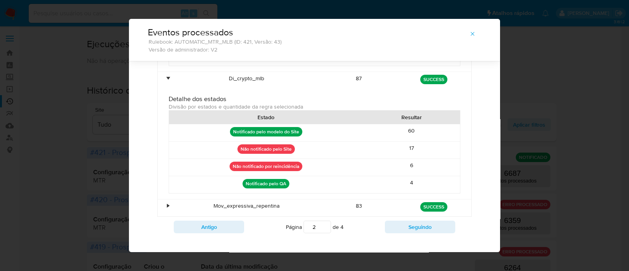
scroll to position [884, 0]
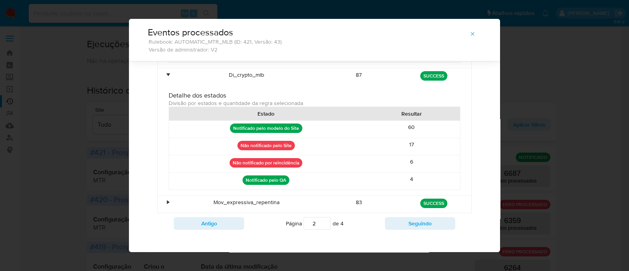
click at [167, 199] on div "•" at bounding box center [168, 202] width 2 height 7
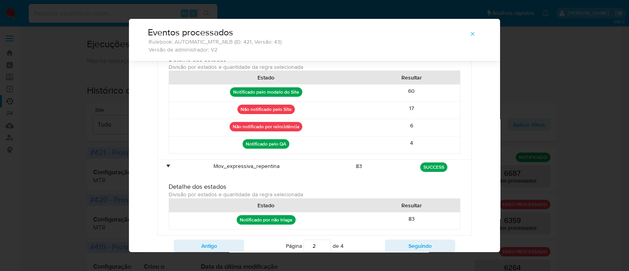
scroll to position [942, 0]
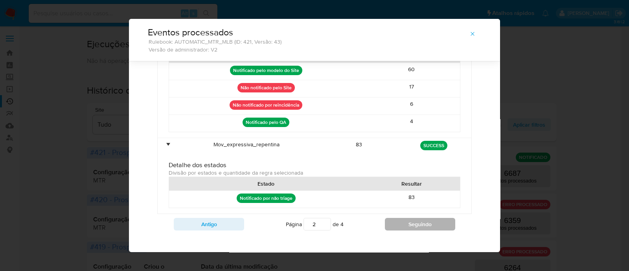
click at [416, 219] on button "Seguindo" at bounding box center [420, 224] width 70 height 13
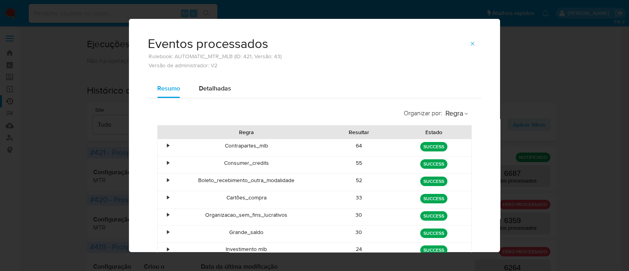
scroll to position [0, 0]
click at [167, 147] on div "•" at bounding box center [168, 145] width 2 height 7
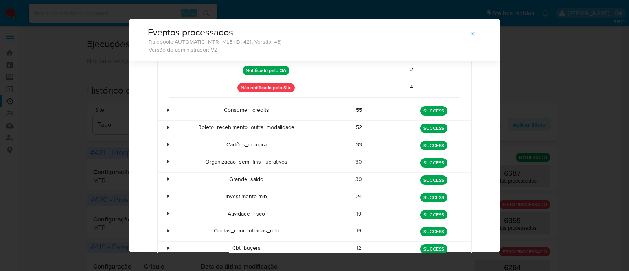
scroll to position [179, 0]
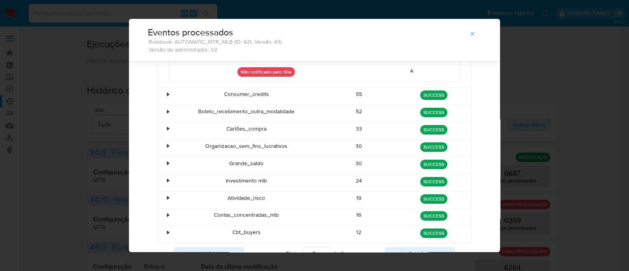
click at [167, 94] on div "•" at bounding box center [168, 93] width 2 height 7
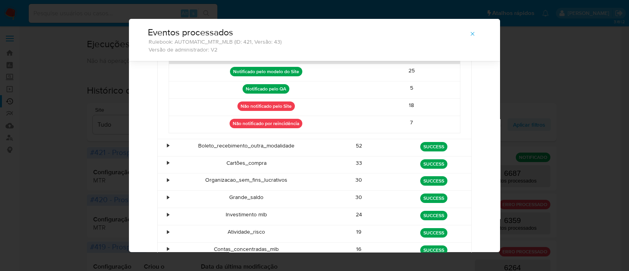
scroll to position [277, 0]
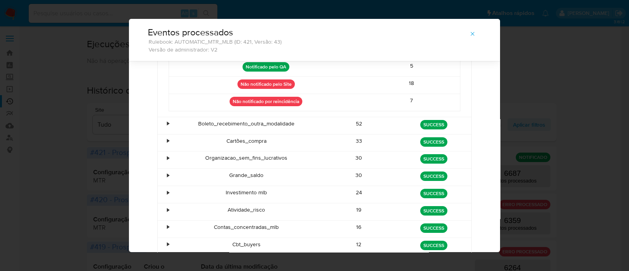
click at [158, 123] on div "•" at bounding box center [165, 125] width 14 height 17
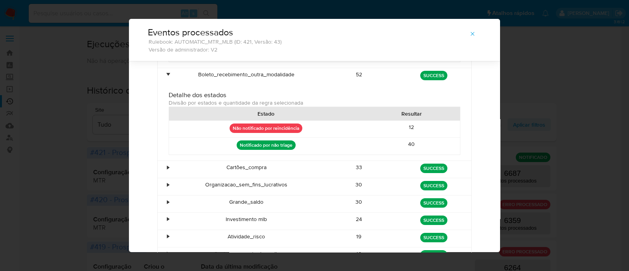
scroll to position [375, 0]
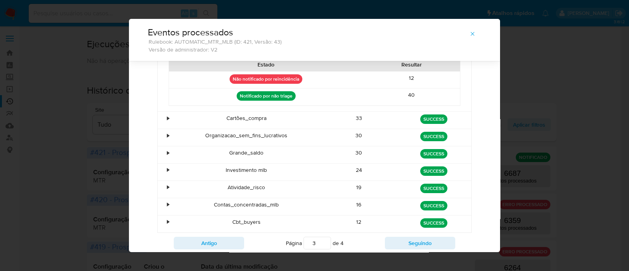
click at [165, 116] on div "•" at bounding box center [165, 120] width 14 height 17
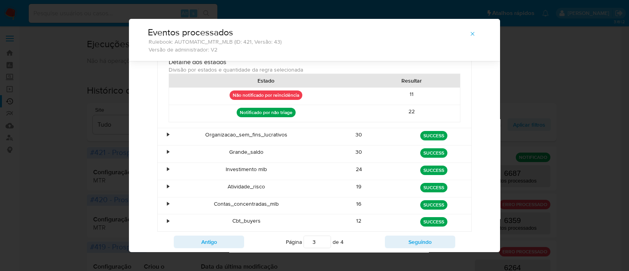
scroll to position [473, 0]
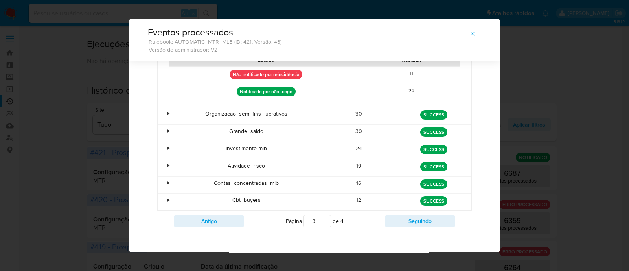
click at [165, 113] on div "•" at bounding box center [165, 115] width 14 height 17
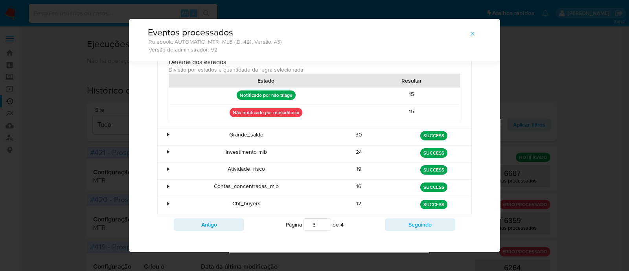
scroll to position [548, 0]
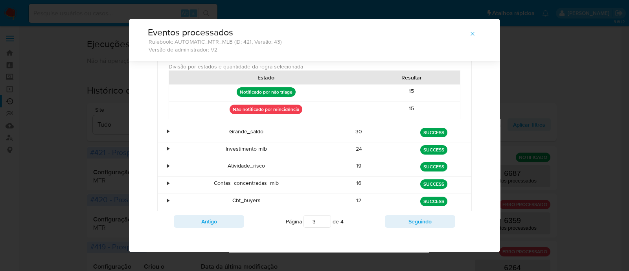
click at [167, 128] on div "•" at bounding box center [168, 131] width 2 height 7
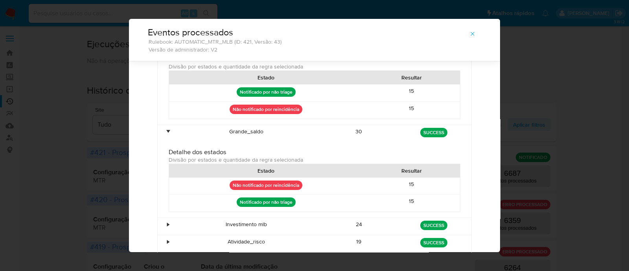
scroll to position [597, 0]
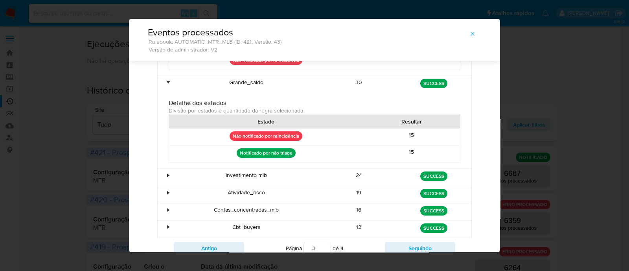
click at [165, 174] on div "•" at bounding box center [165, 177] width 14 height 17
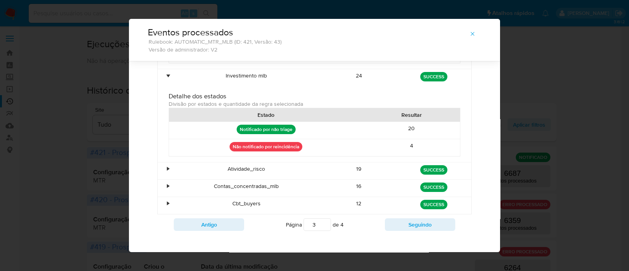
scroll to position [699, 0]
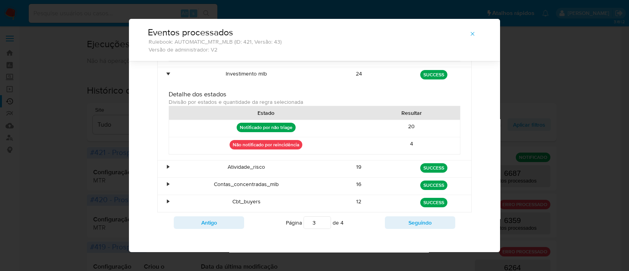
click at [159, 162] on div "•" at bounding box center [165, 168] width 14 height 17
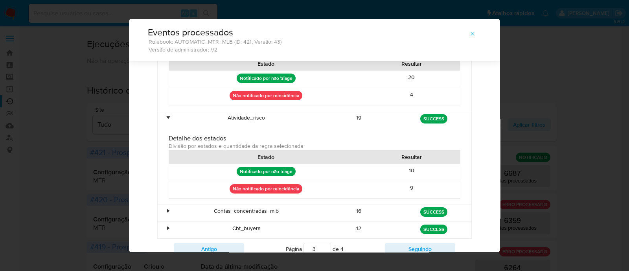
scroll to position [774, 0]
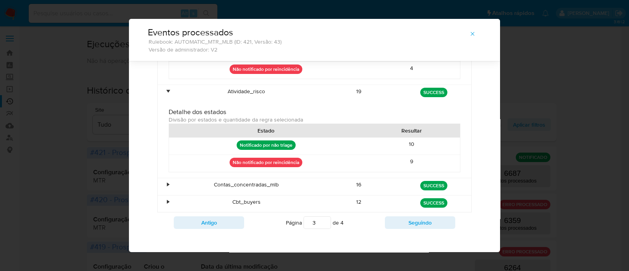
click at [166, 178] on div "•" at bounding box center [165, 186] width 14 height 17
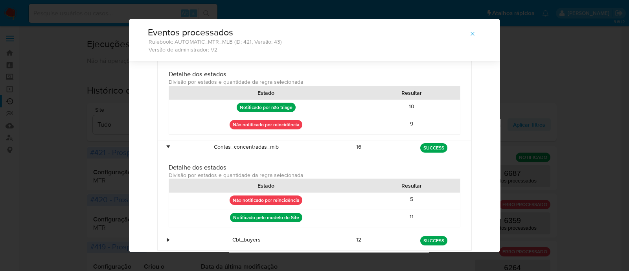
scroll to position [849, 0]
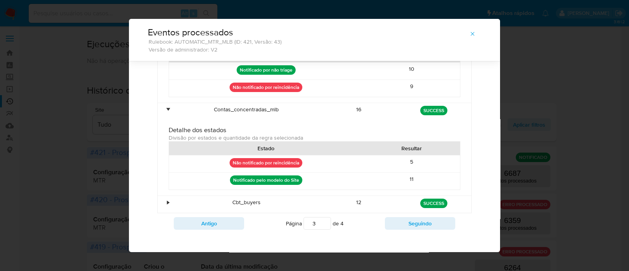
click at [167, 199] on div "•" at bounding box center [168, 202] width 2 height 7
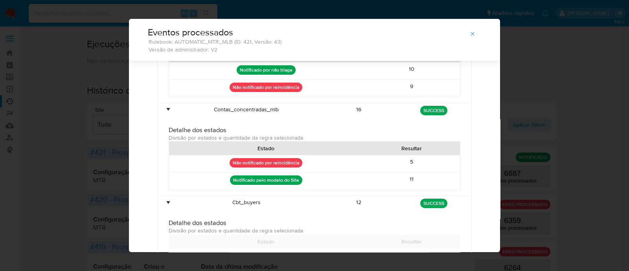
scroll to position [942, 0]
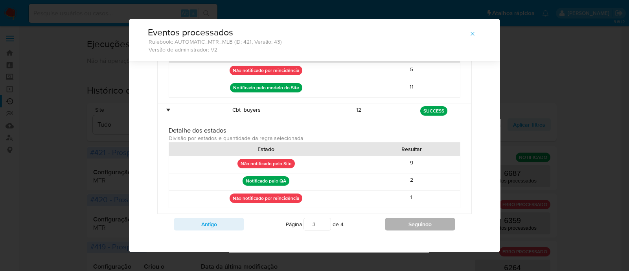
click at [399, 218] on button "Seguindo" at bounding box center [420, 224] width 70 height 13
type input "4"
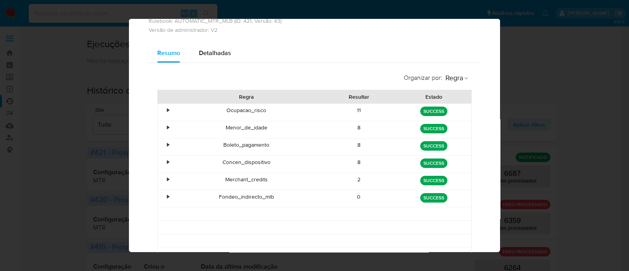
scroll to position [21, 0]
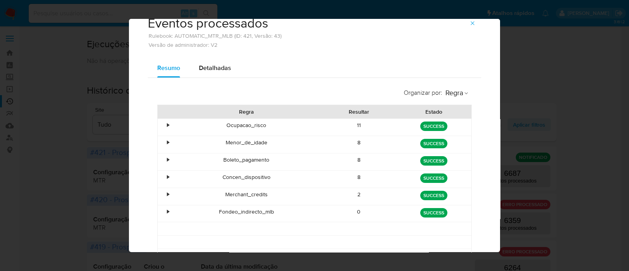
click at [166, 125] on div "•" at bounding box center [165, 127] width 14 height 17
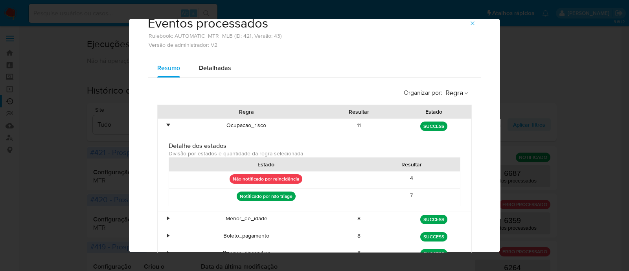
scroll to position [52, 0]
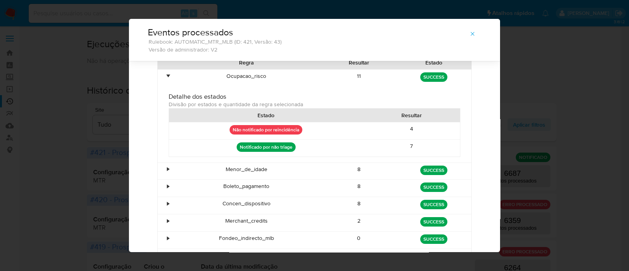
click at [162, 163] on div "•" at bounding box center [165, 171] width 14 height 17
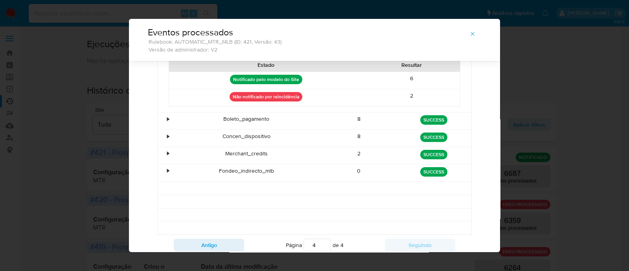
scroll to position [199, 0]
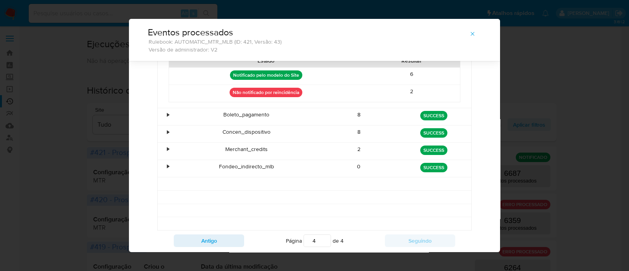
click at [167, 115] on div "•" at bounding box center [168, 114] width 2 height 7
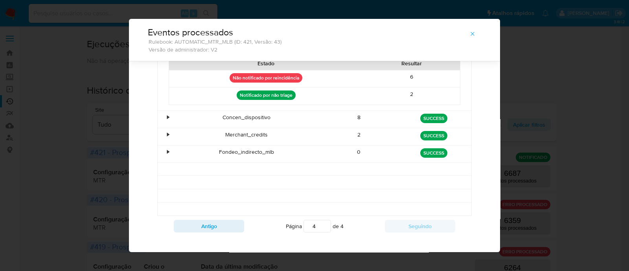
scroll to position [297, 0]
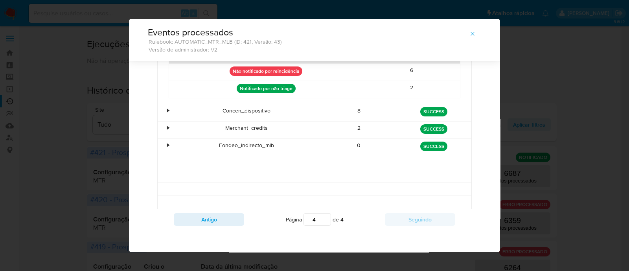
click at [167, 106] on div "•" at bounding box center [165, 112] width 14 height 17
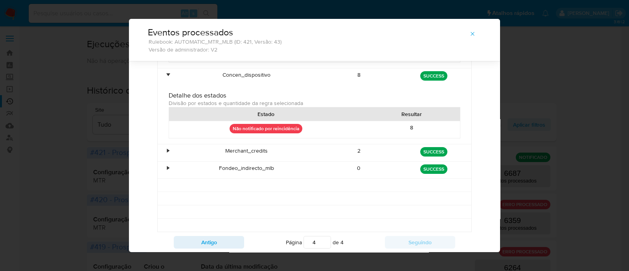
scroll to position [346, 0]
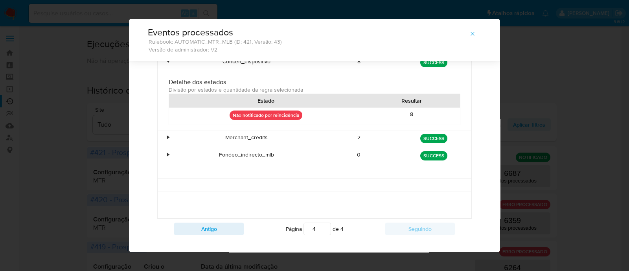
click at [171, 135] on div "Merchant_credits" at bounding box center [246, 139] width 150 height 17
click at [167, 138] on div "•" at bounding box center [168, 137] width 2 height 7
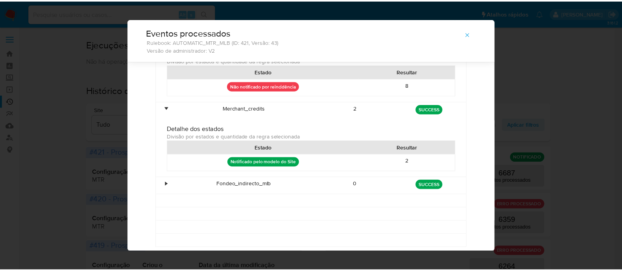
scroll to position [395, 0]
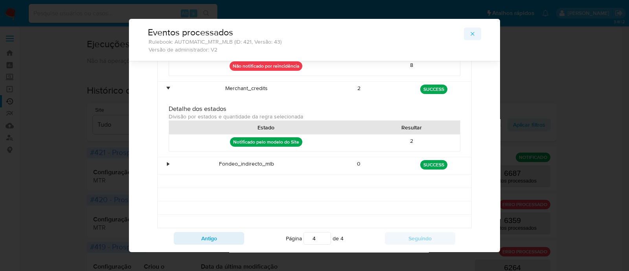
click at [470, 35] on icon "button" at bounding box center [473, 34] width 6 height 6
